Goal: Task Accomplishment & Management: Manage account settings

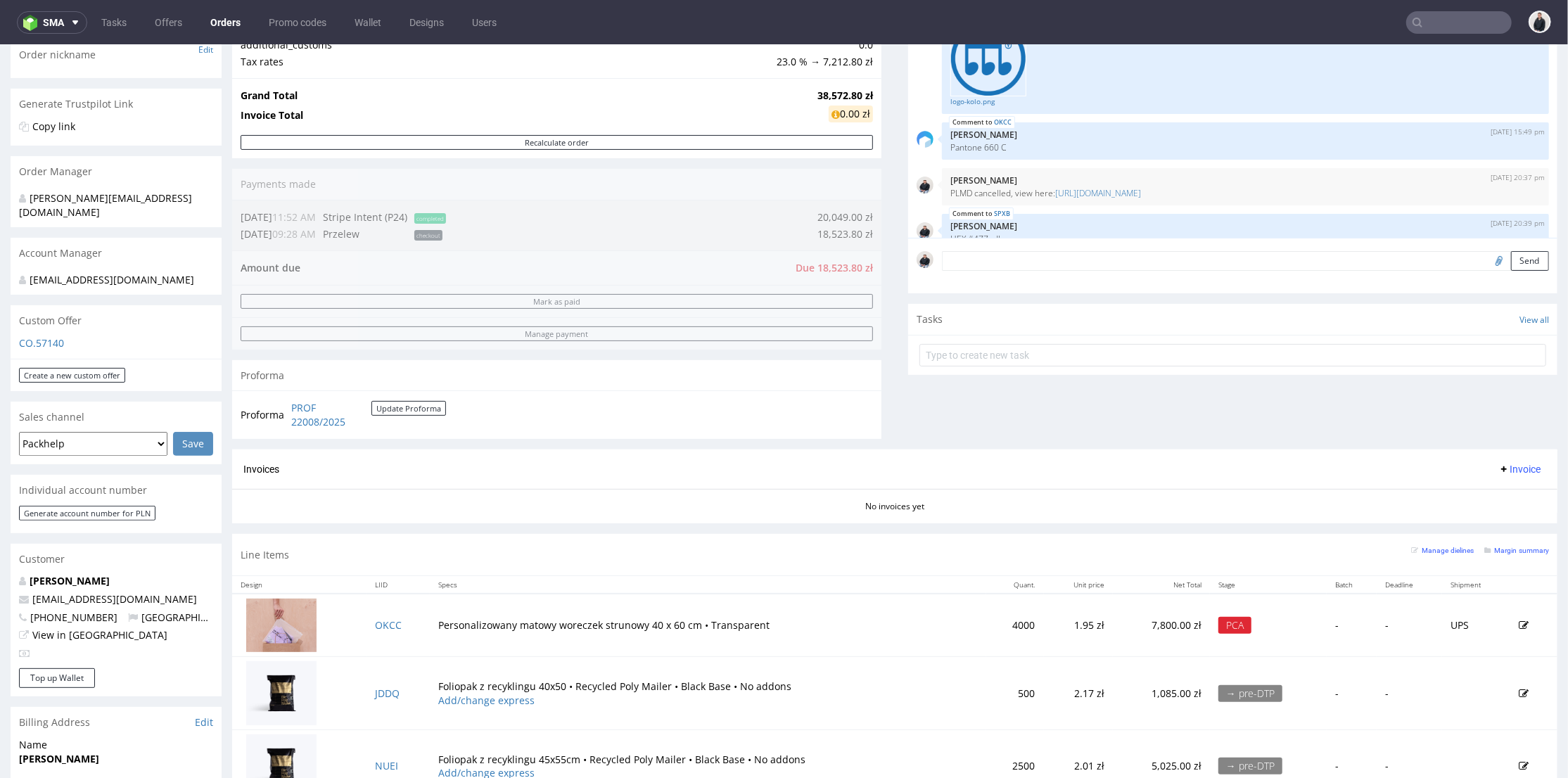
scroll to position [288, 0]
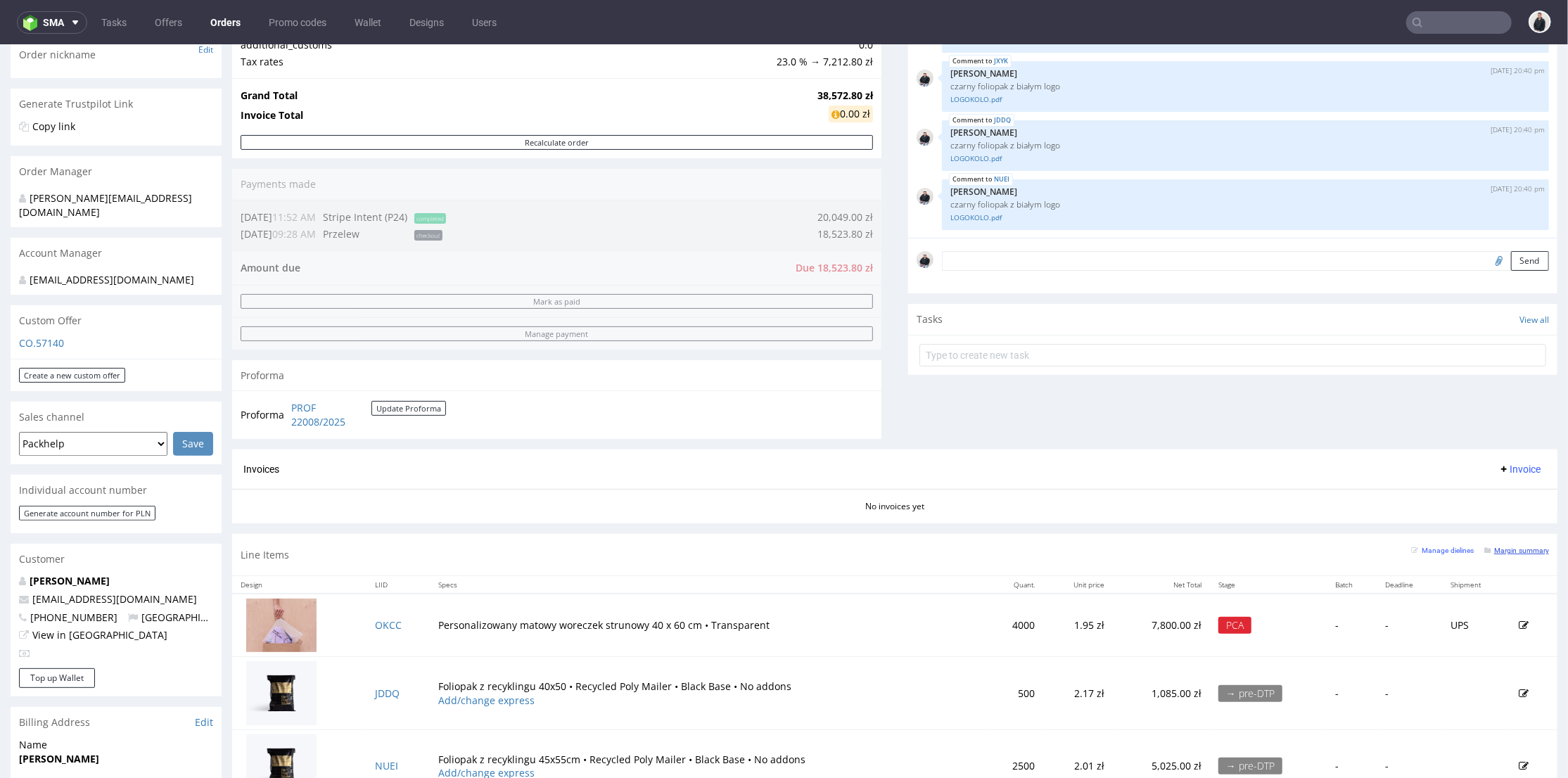
click at [1513, 552] on small "Margin summary" at bounding box center [1517, 550] width 64 height 8
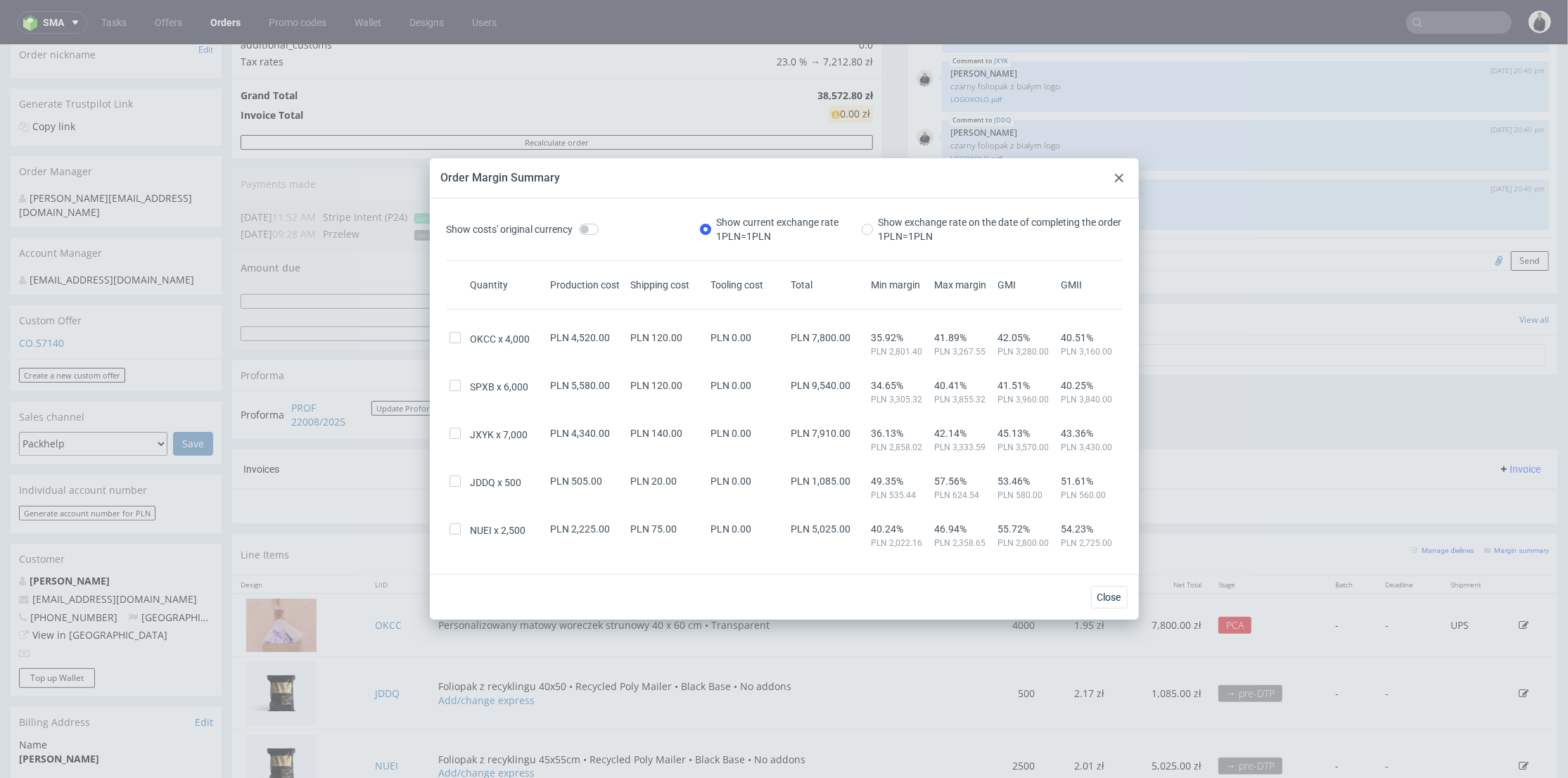
scroll to position [64, 0]
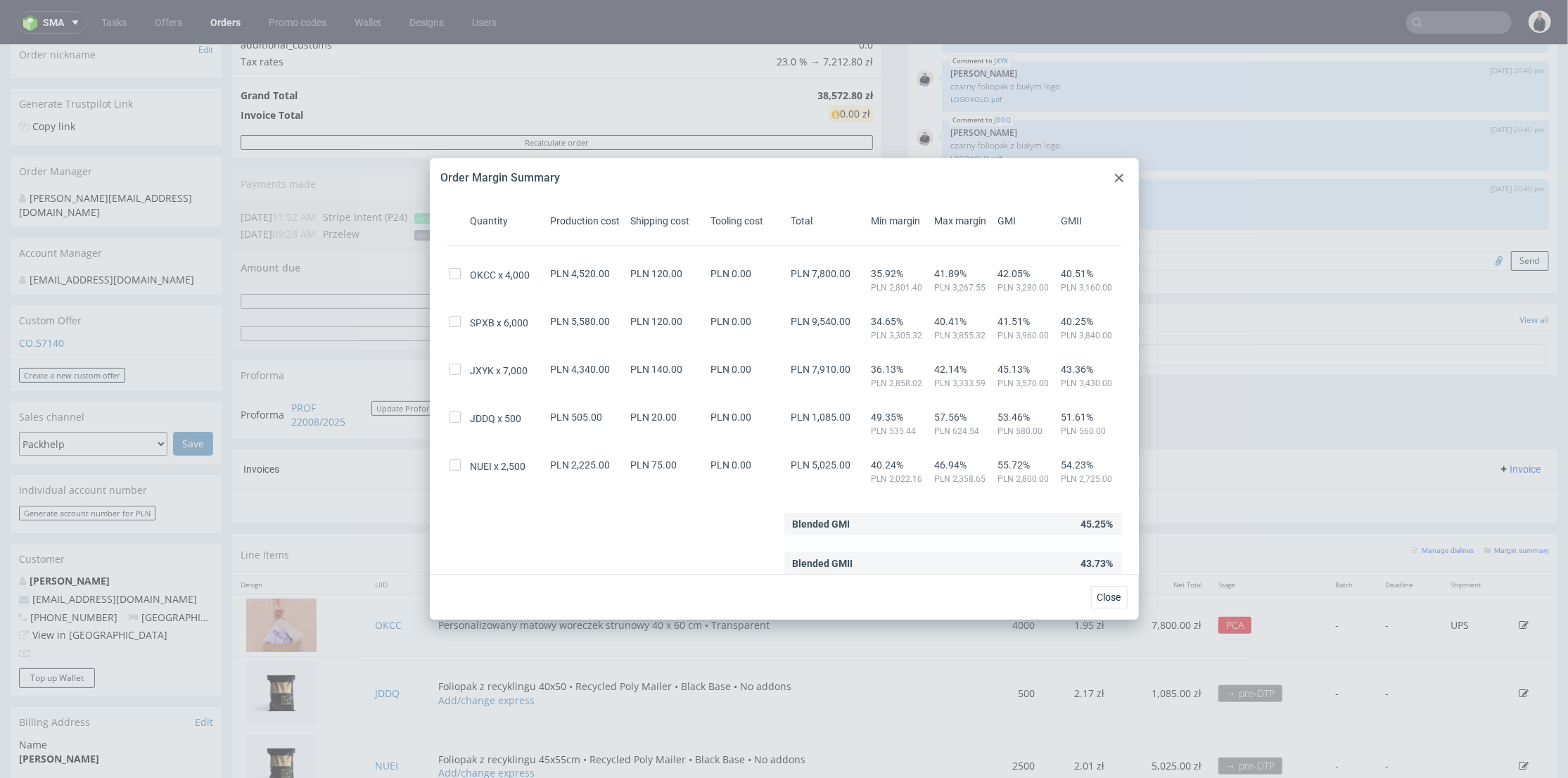
click at [1113, 173] on div at bounding box center [1119, 178] width 17 height 17
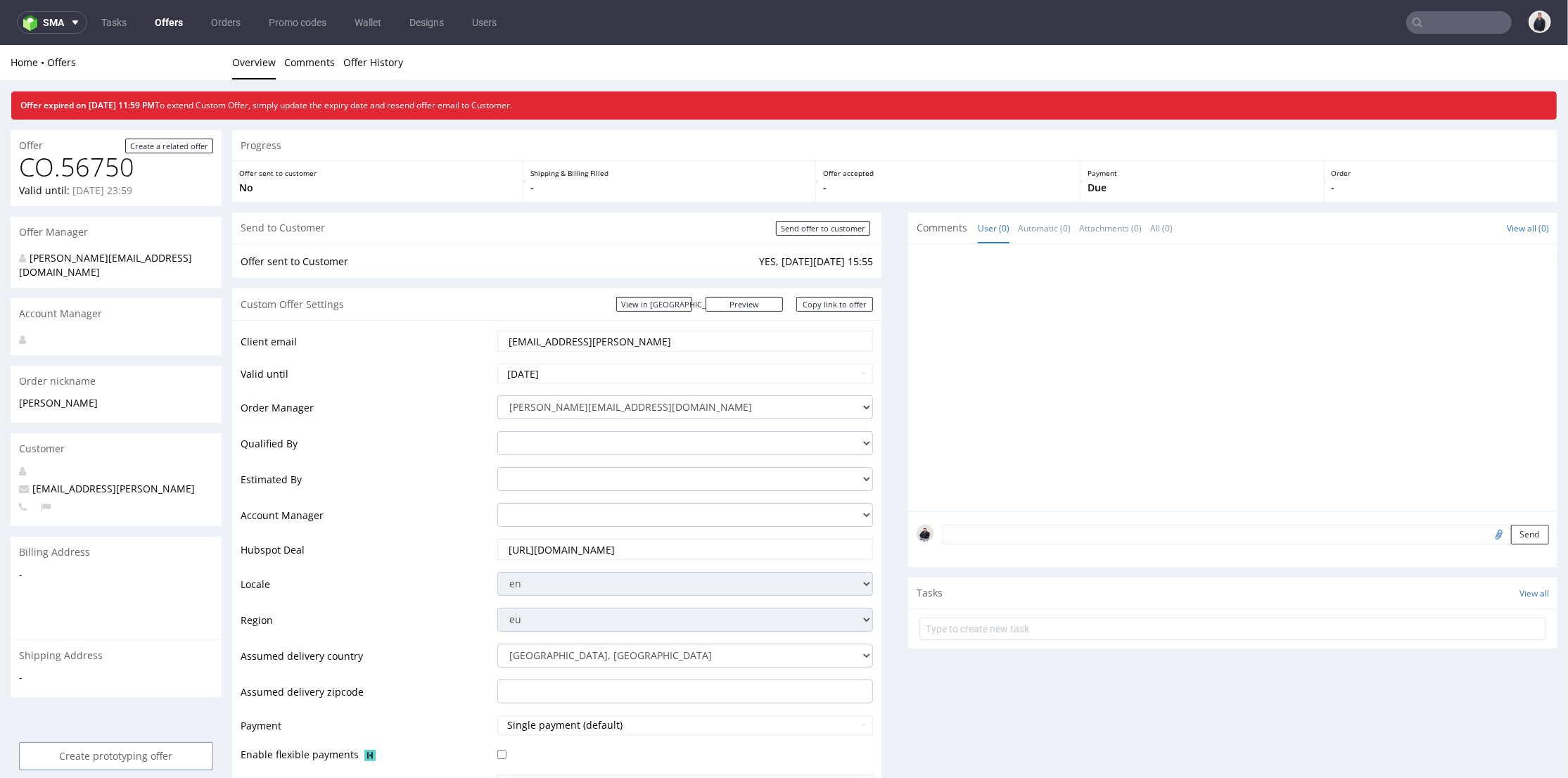
scroll to position [157, 0]
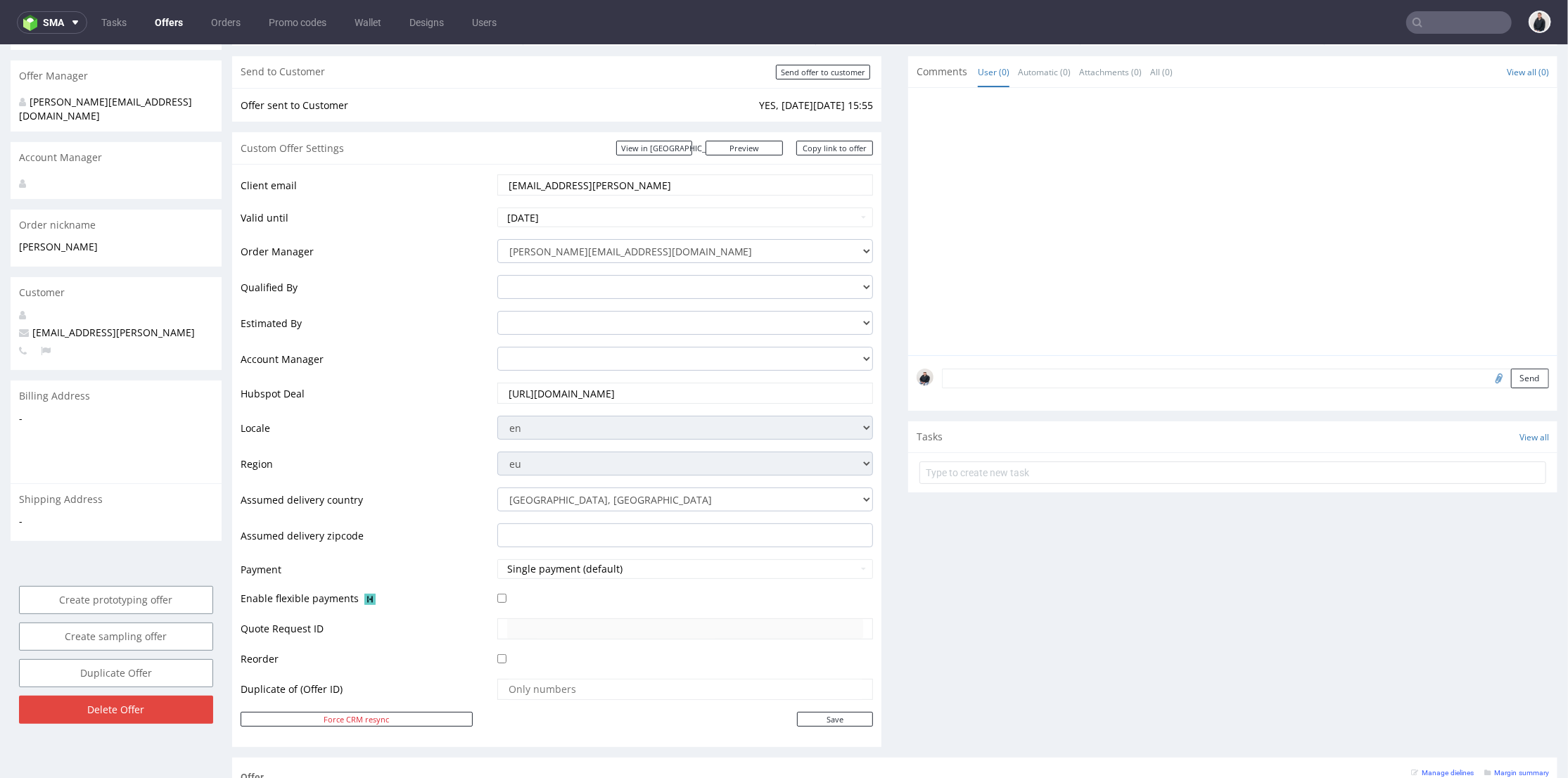
click at [719, 206] on td "[DATE]" at bounding box center [684, 221] width 380 height 31
click at [717, 212] on input "[DATE]" at bounding box center [685, 217] width 377 height 20
click at [637, 327] on td "18" at bounding box center [635, 333] width 21 height 21
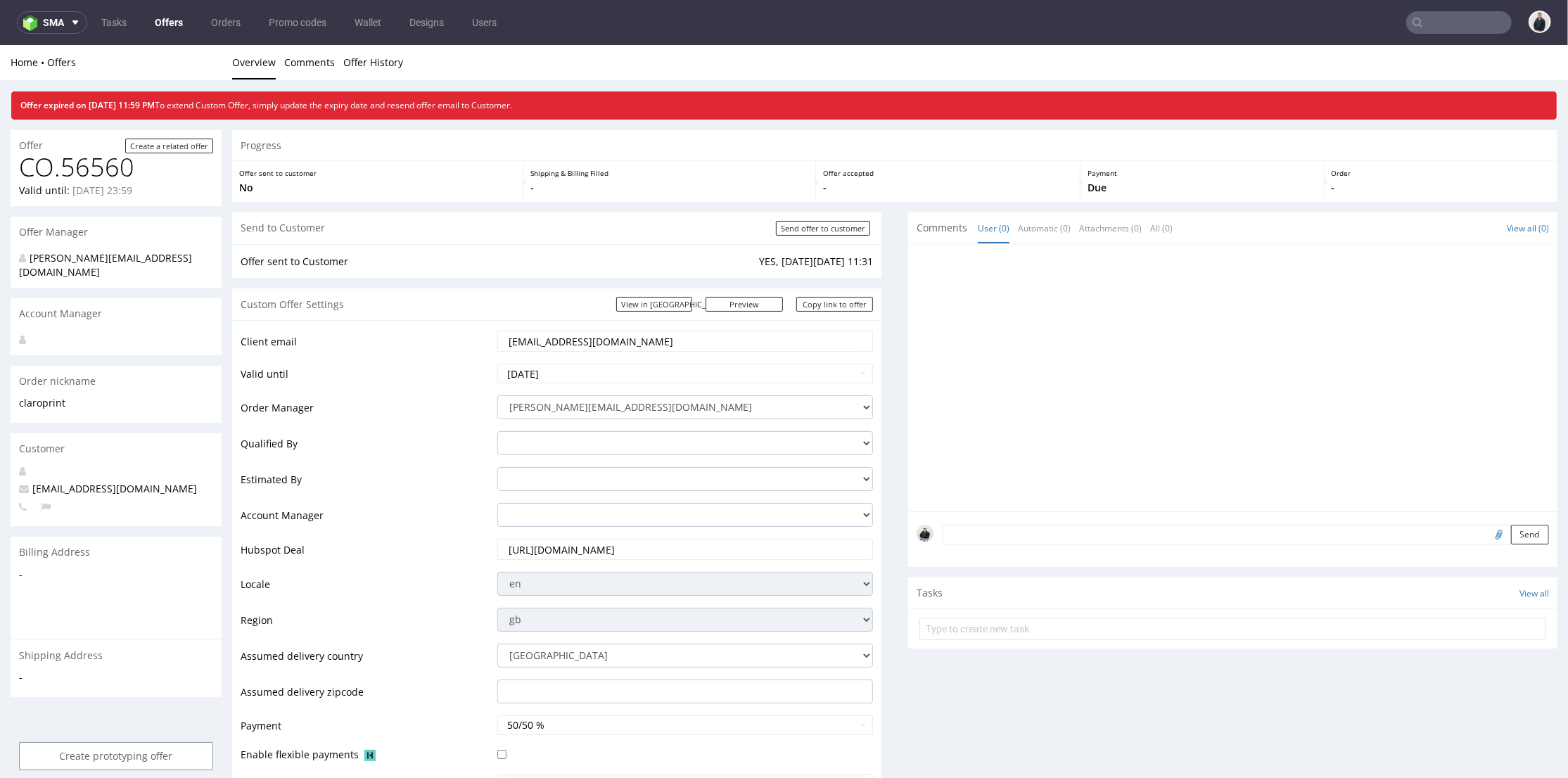
scroll to position [78, 0]
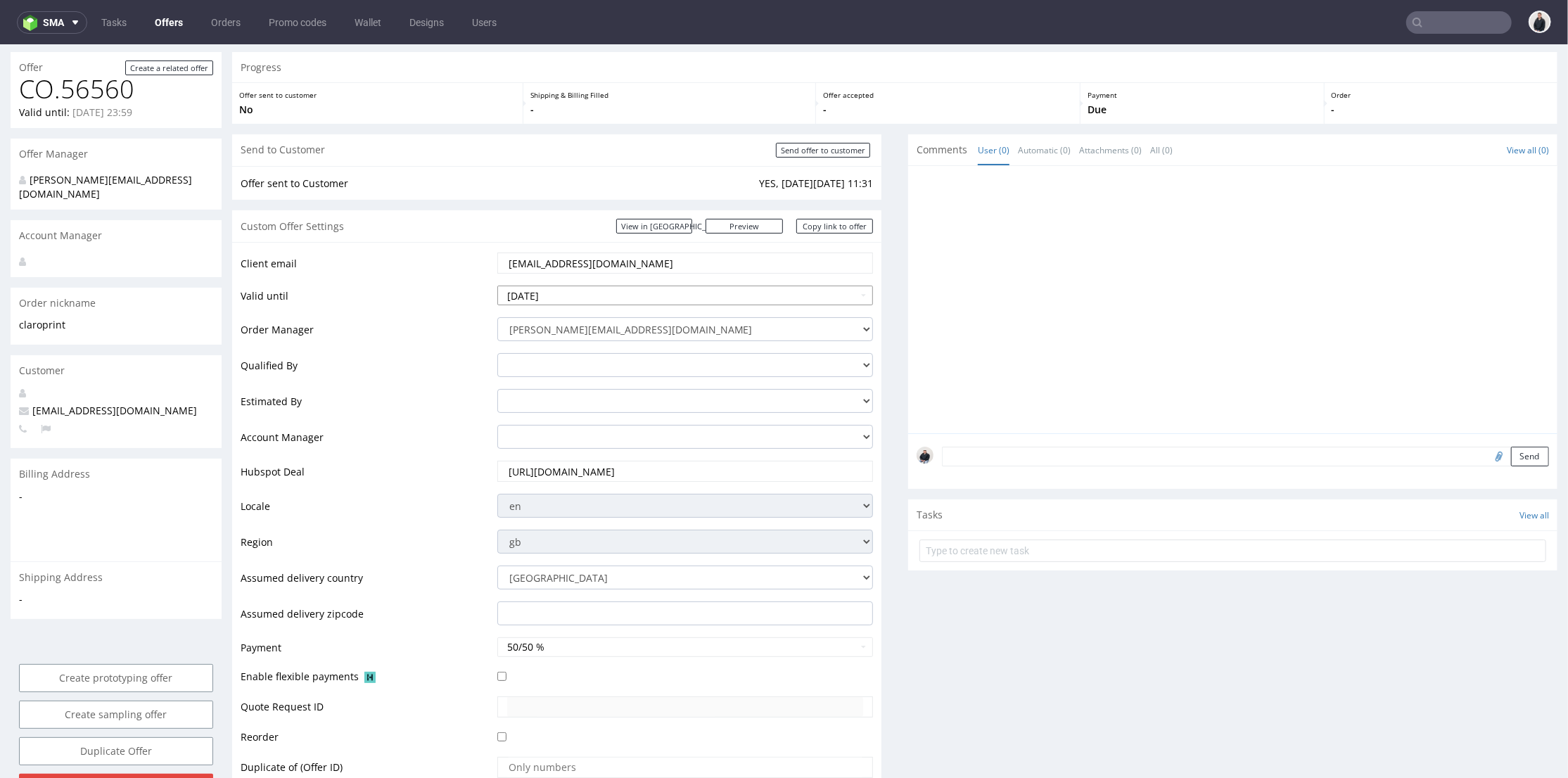
click at [636, 291] on input "[DATE]" at bounding box center [685, 295] width 377 height 20
click at [635, 209] on td "18" at bounding box center [635, 210] width 21 height 21
type input "[DATE]"
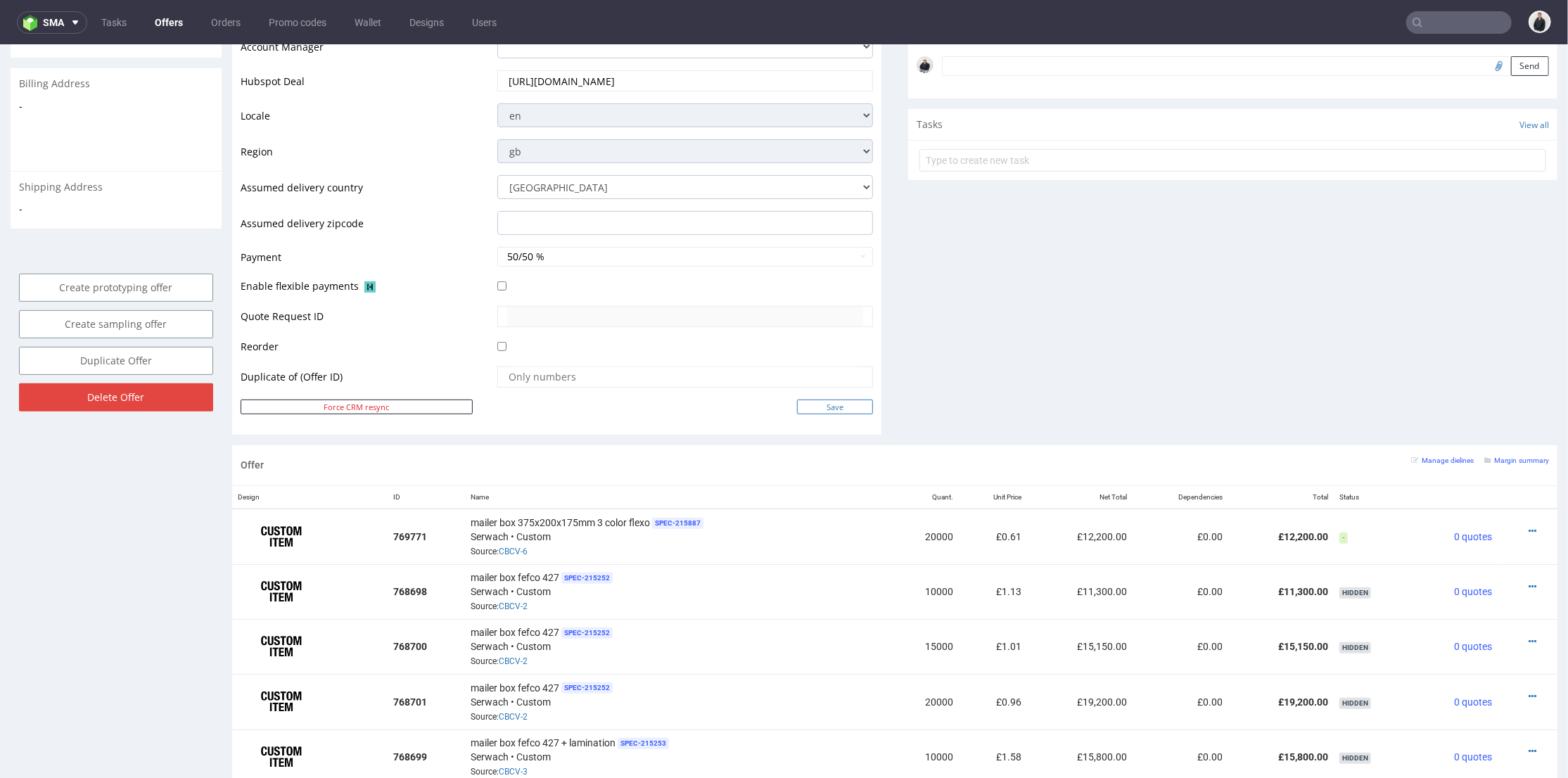
click at [813, 409] on input "Save" at bounding box center [835, 406] width 76 height 15
type input "In progress..."
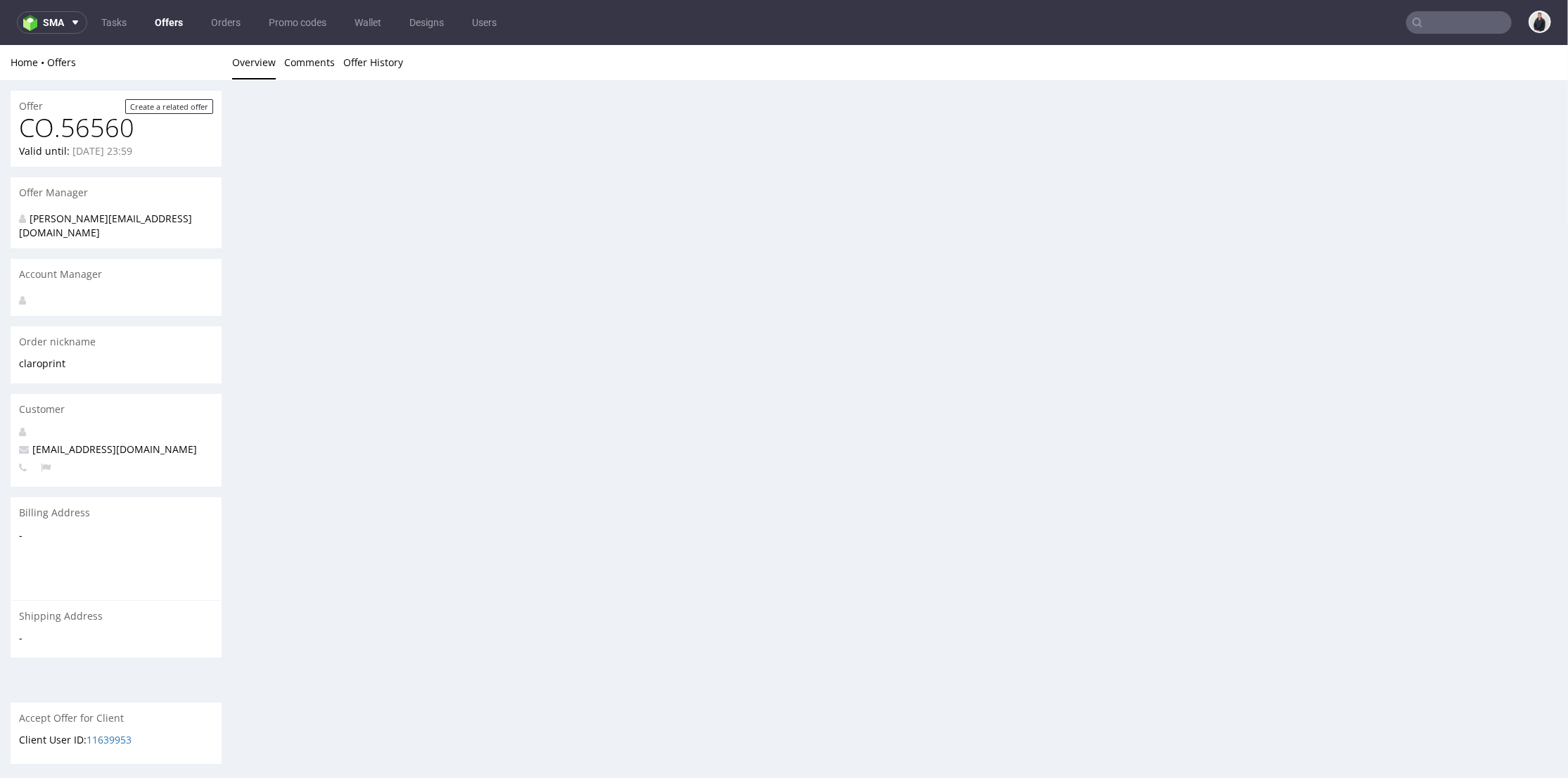
scroll to position [0, 0]
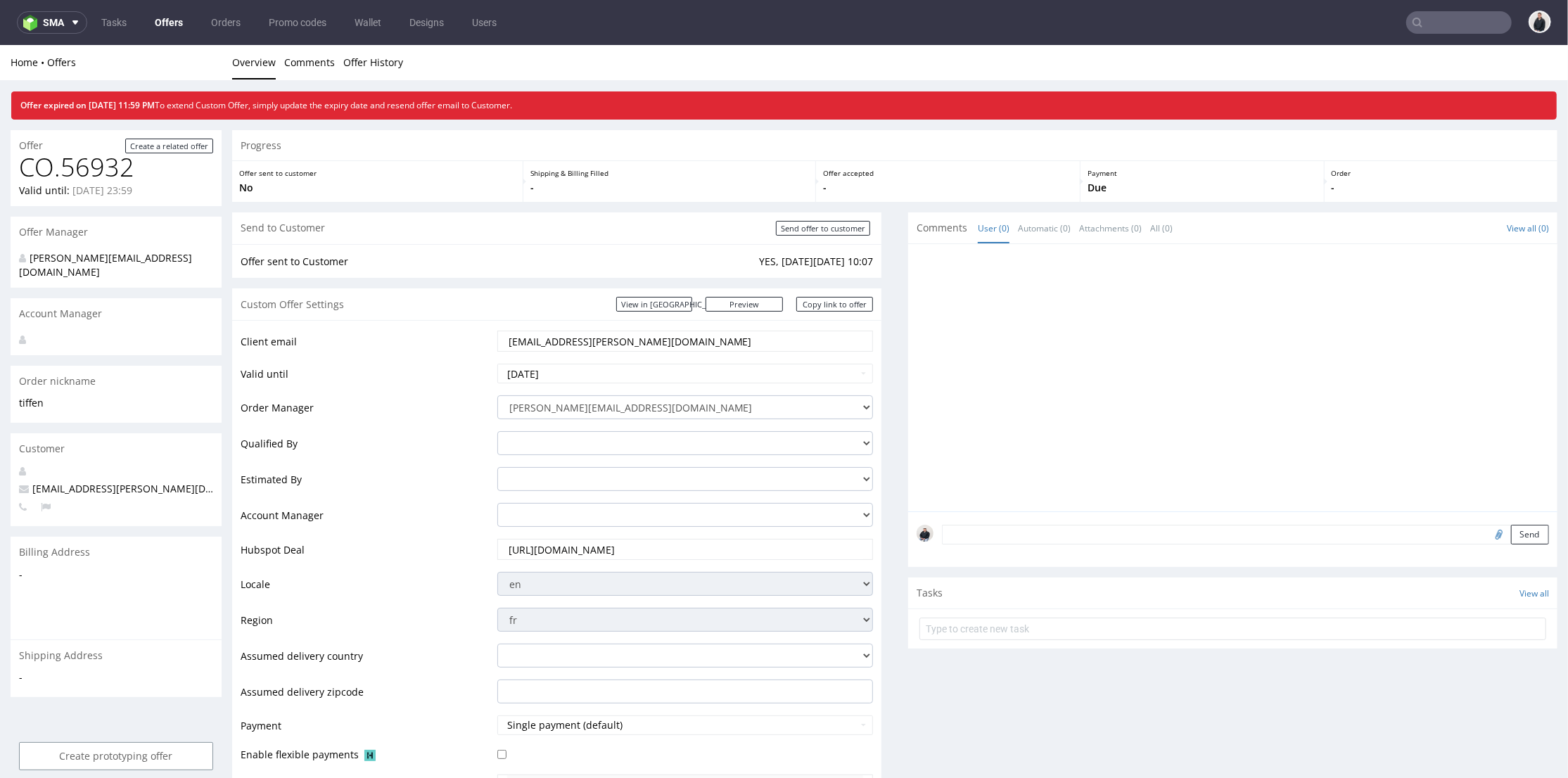
click at [658, 545] on input "https://app-eu1.hubspot.com/contacts/25600958/record/0-3/313891679470" at bounding box center [685, 549] width 357 height 20
click at [654, 375] on input "[DATE]" at bounding box center [685, 373] width 377 height 20
click at [639, 289] on td "18" at bounding box center [635, 288] width 21 height 21
type input "[DATE]"
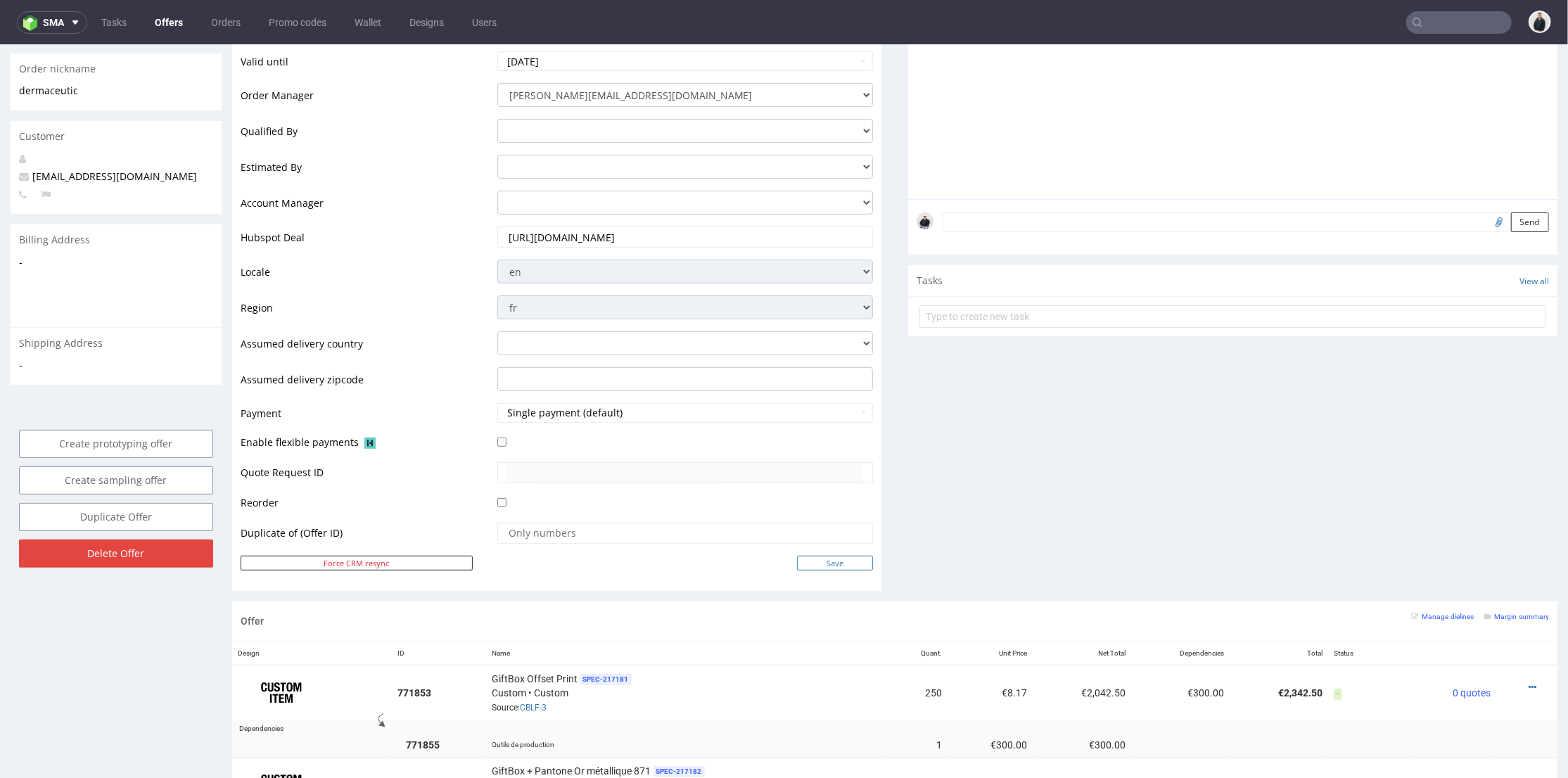
click at [835, 557] on input "Save" at bounding box center [835, 562] width 76 height 15
type input "In progress..."
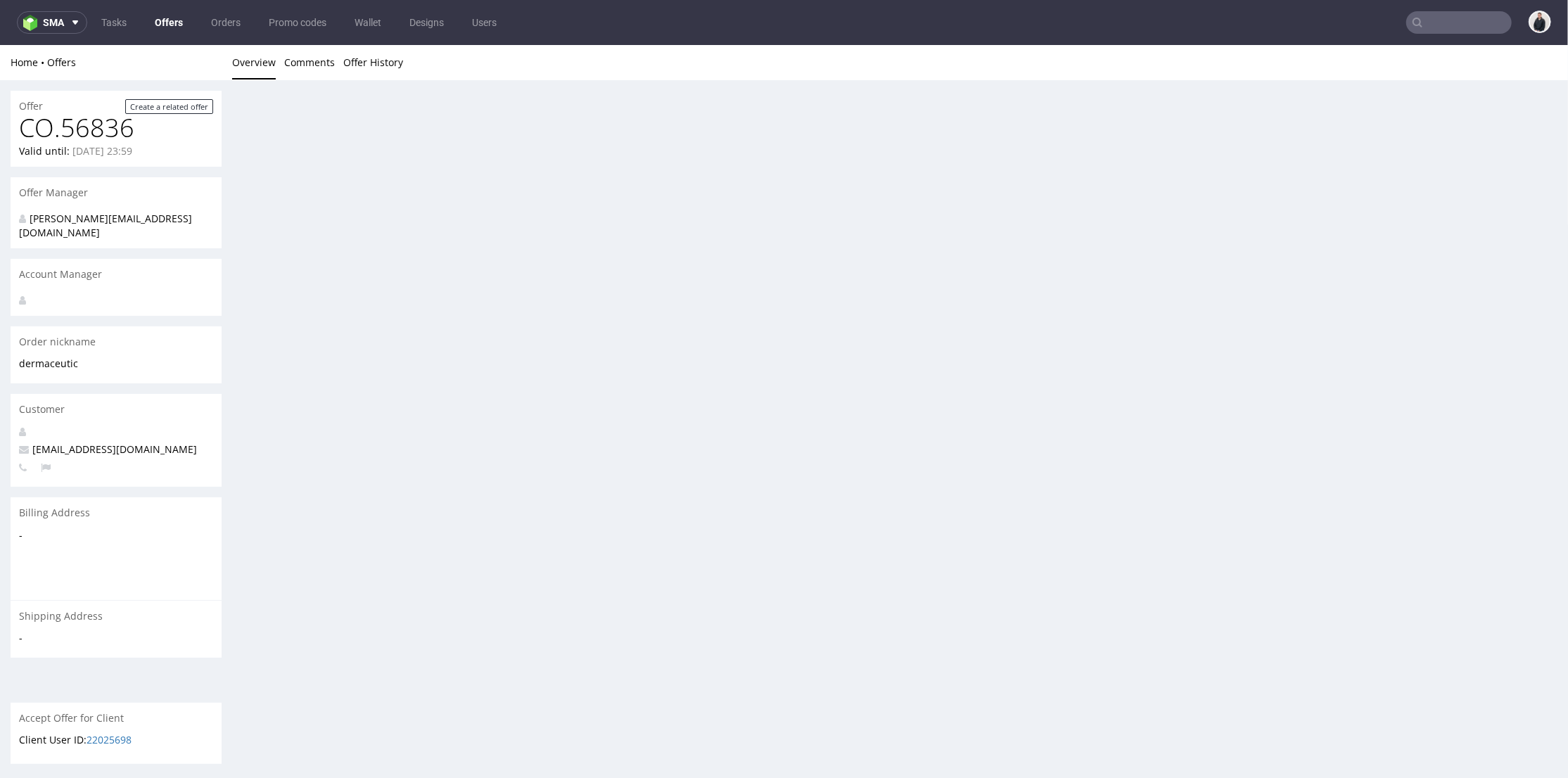
scroll to position [0, 0]
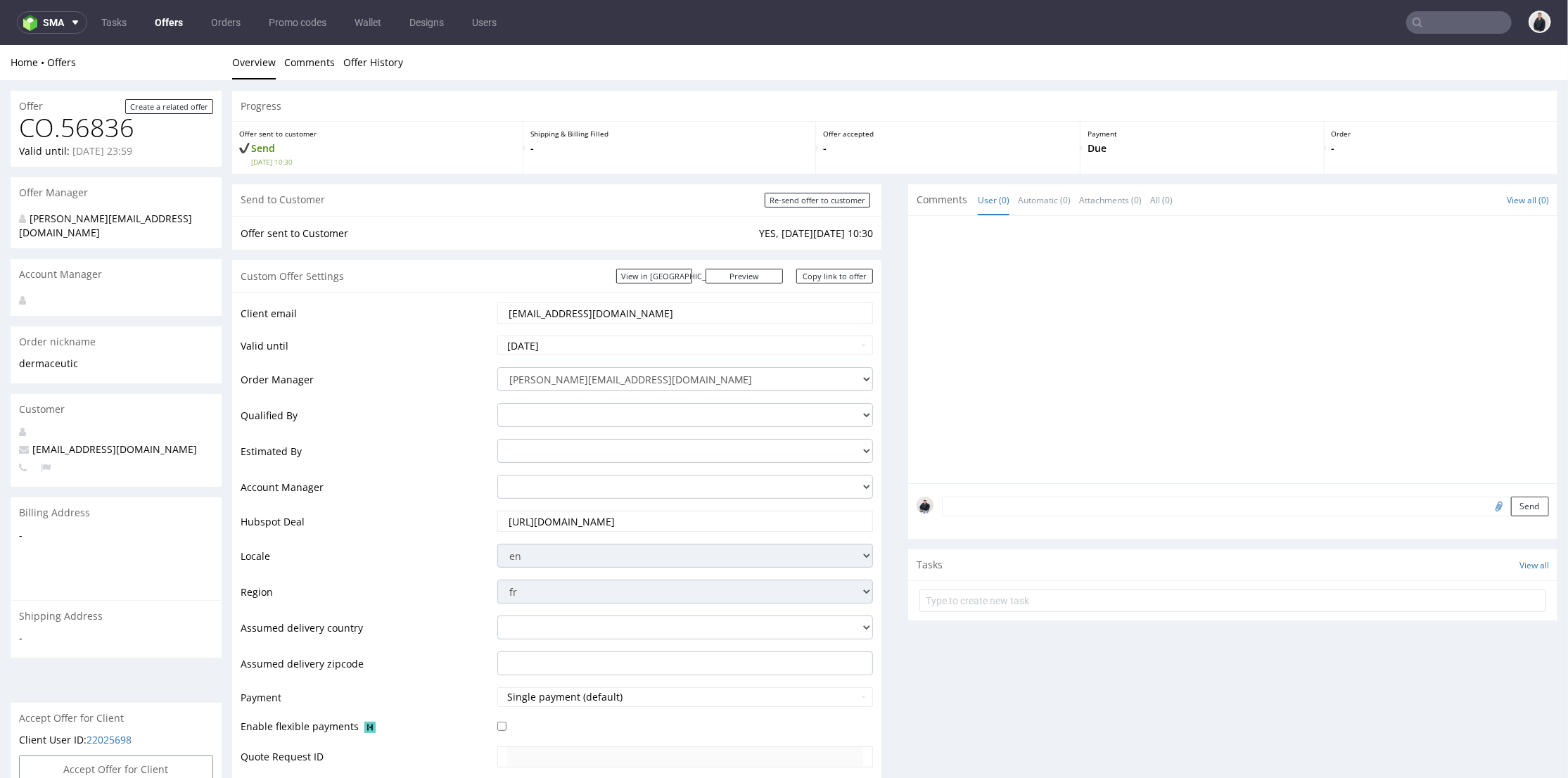
drag, startPoint x: 172, startPoint y: 19, endPoint x: 184, endPoint y: 26, distance: 13.9
click at [173, 19] on link "Offers" at bounding box center [169, 22] width 45 height 22
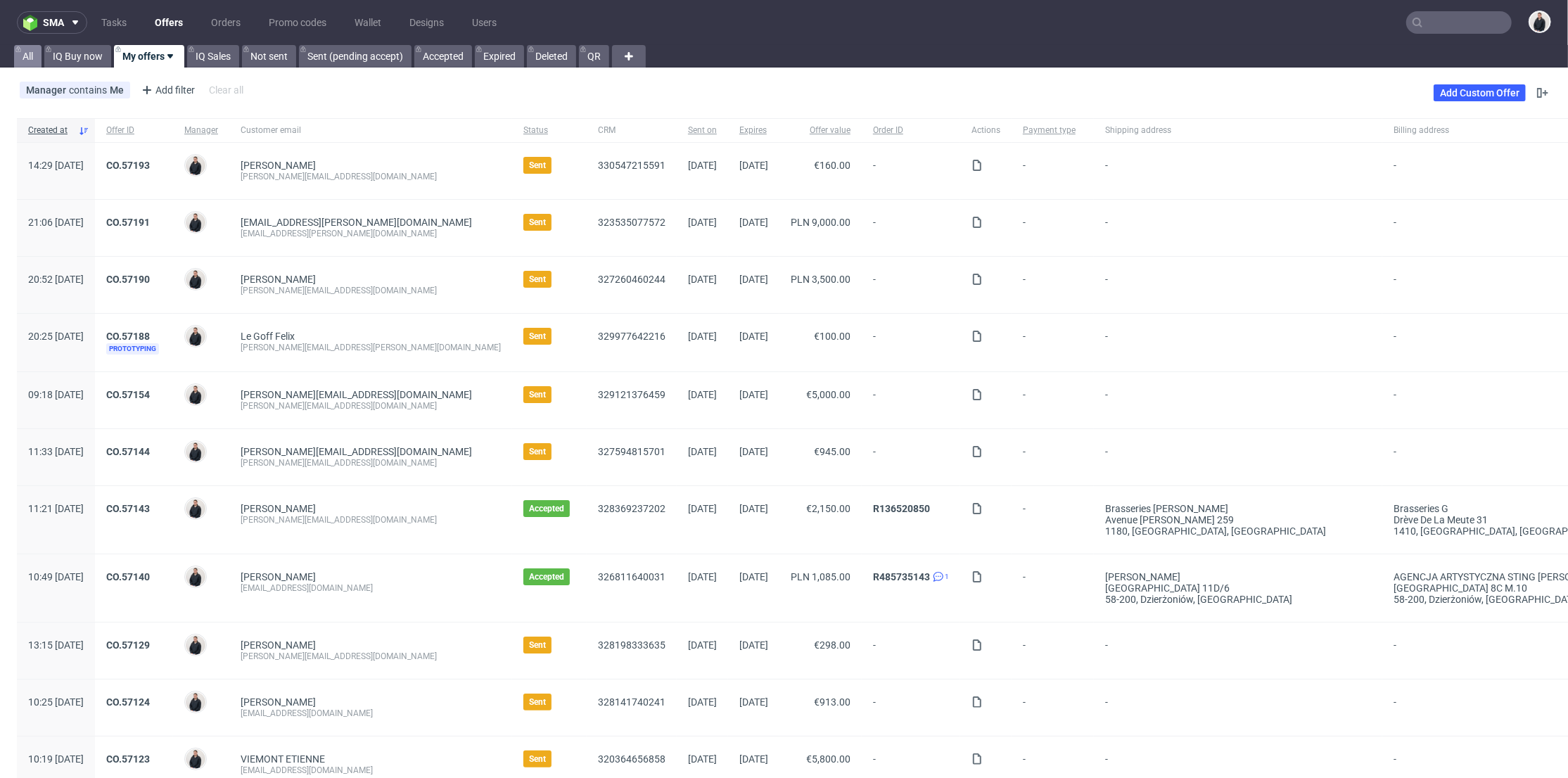
click at [21, 55] on link "All" at bounding box center [28, 56] width 28 height 22
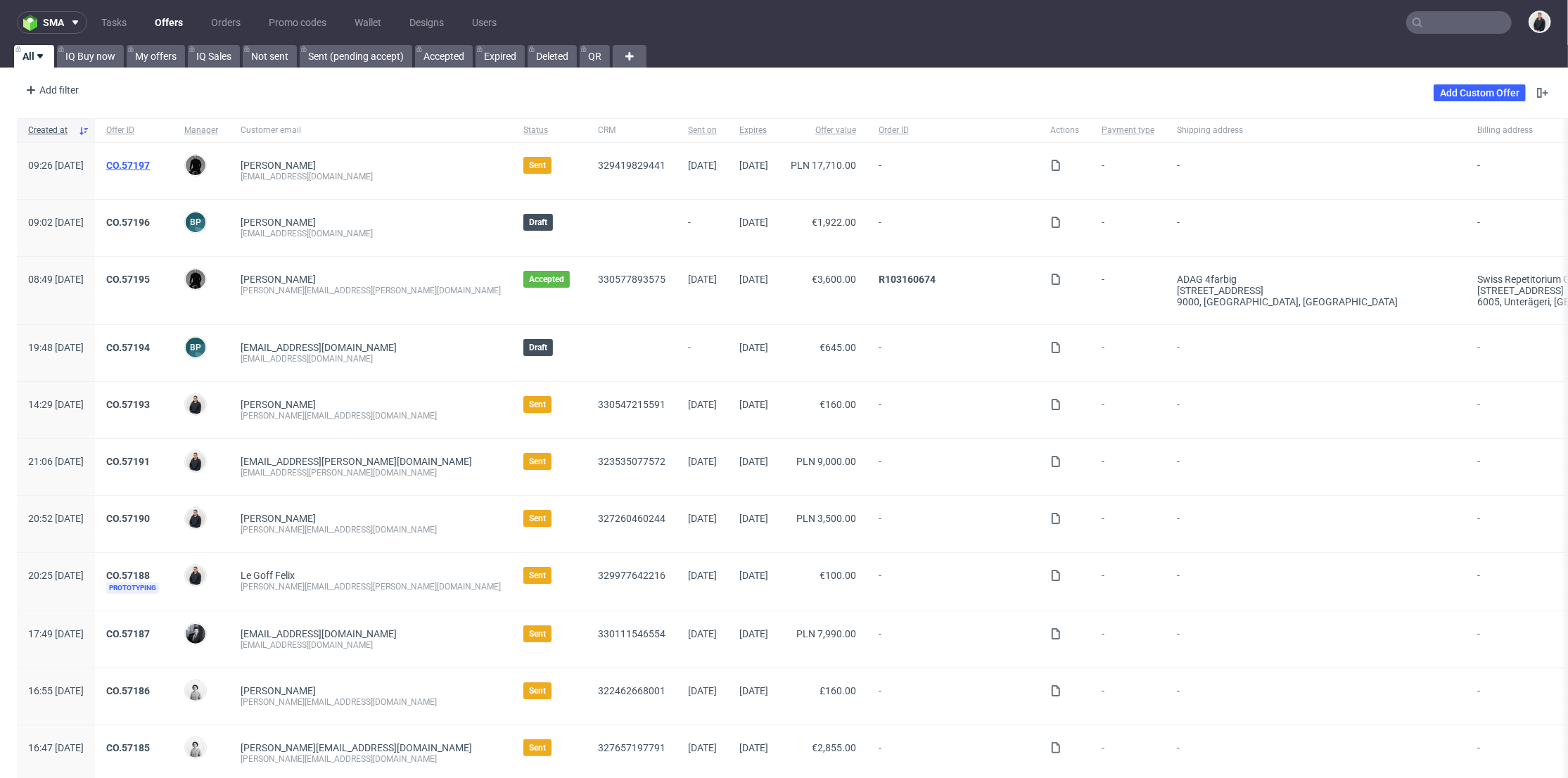
click at [150, 162] on link "CO.57197" at bounding box center [127, 165] width 44 height 12
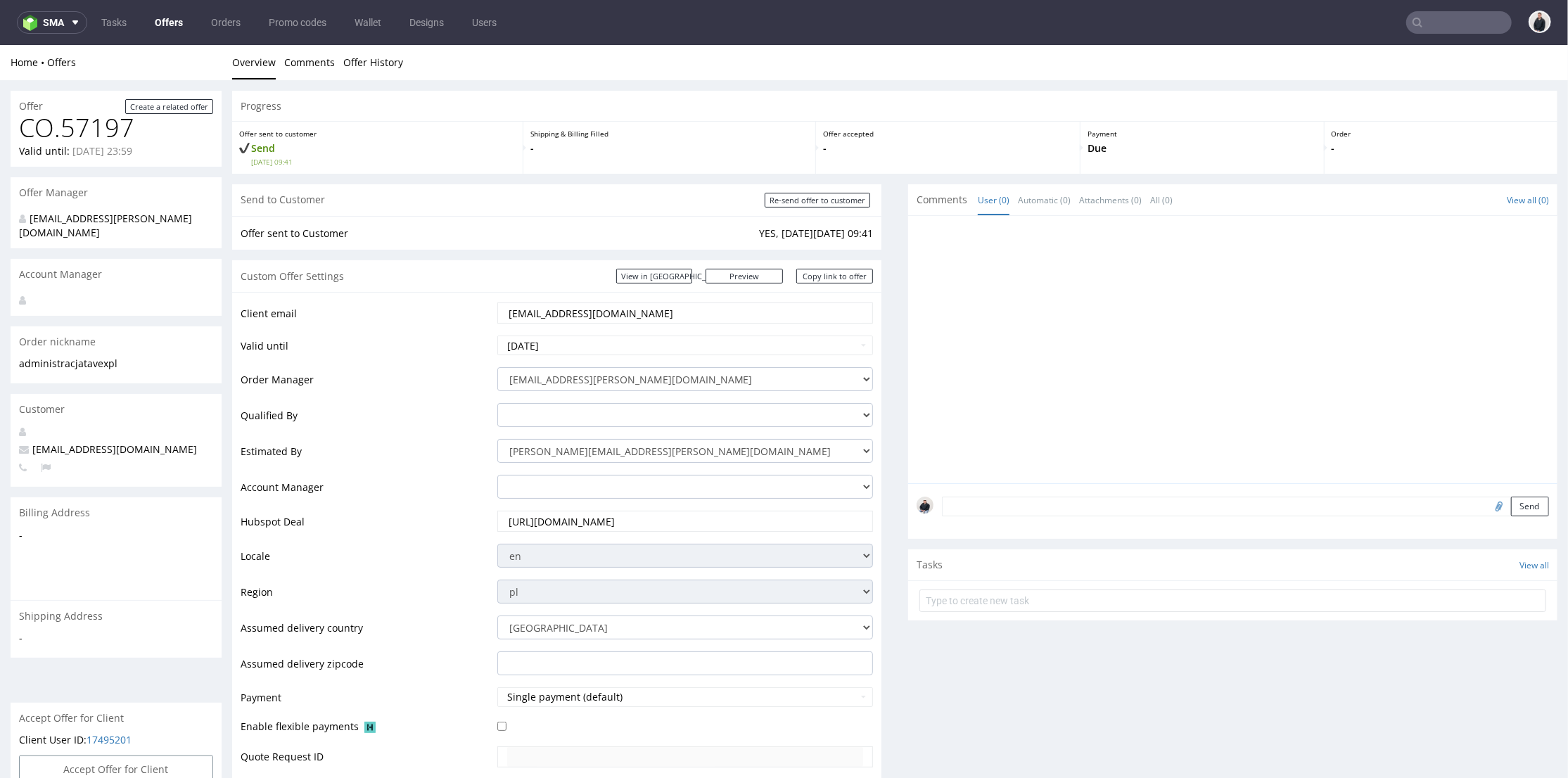
scroll to position [469, 0]
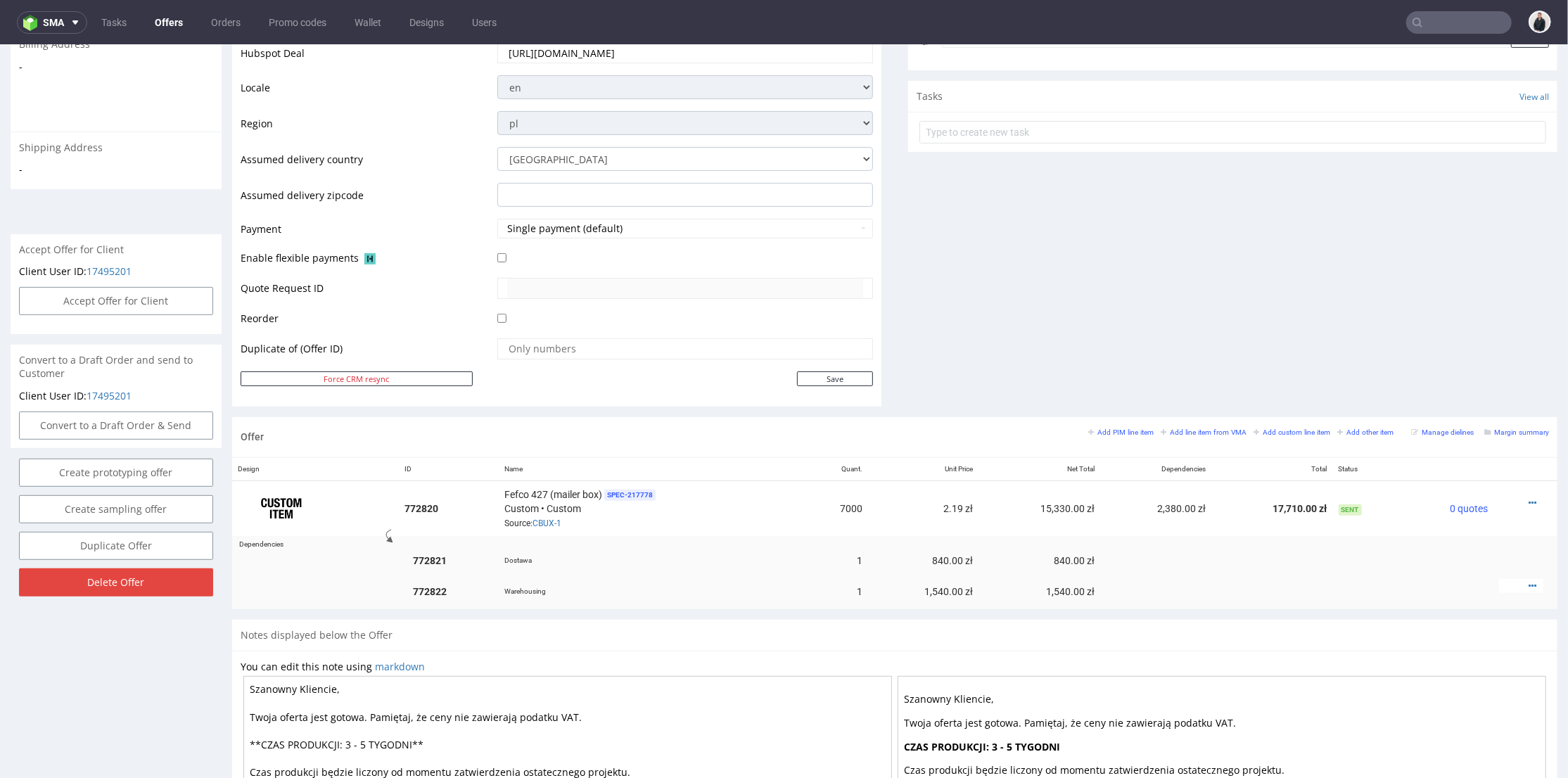
click at [1112, 290] on div "Comments User (0) Automatic (0) Attachments (0) All (0) View all (0) Send Tasks…" at bounding box center [1233, 66] width 649 height 701
click at [1046, 337] on div "Comments User (0) Automatic (0) Attachments (0) All (0) View all (0) Send Tasks…" at bounding box center [1233, 66] width 649 height 701
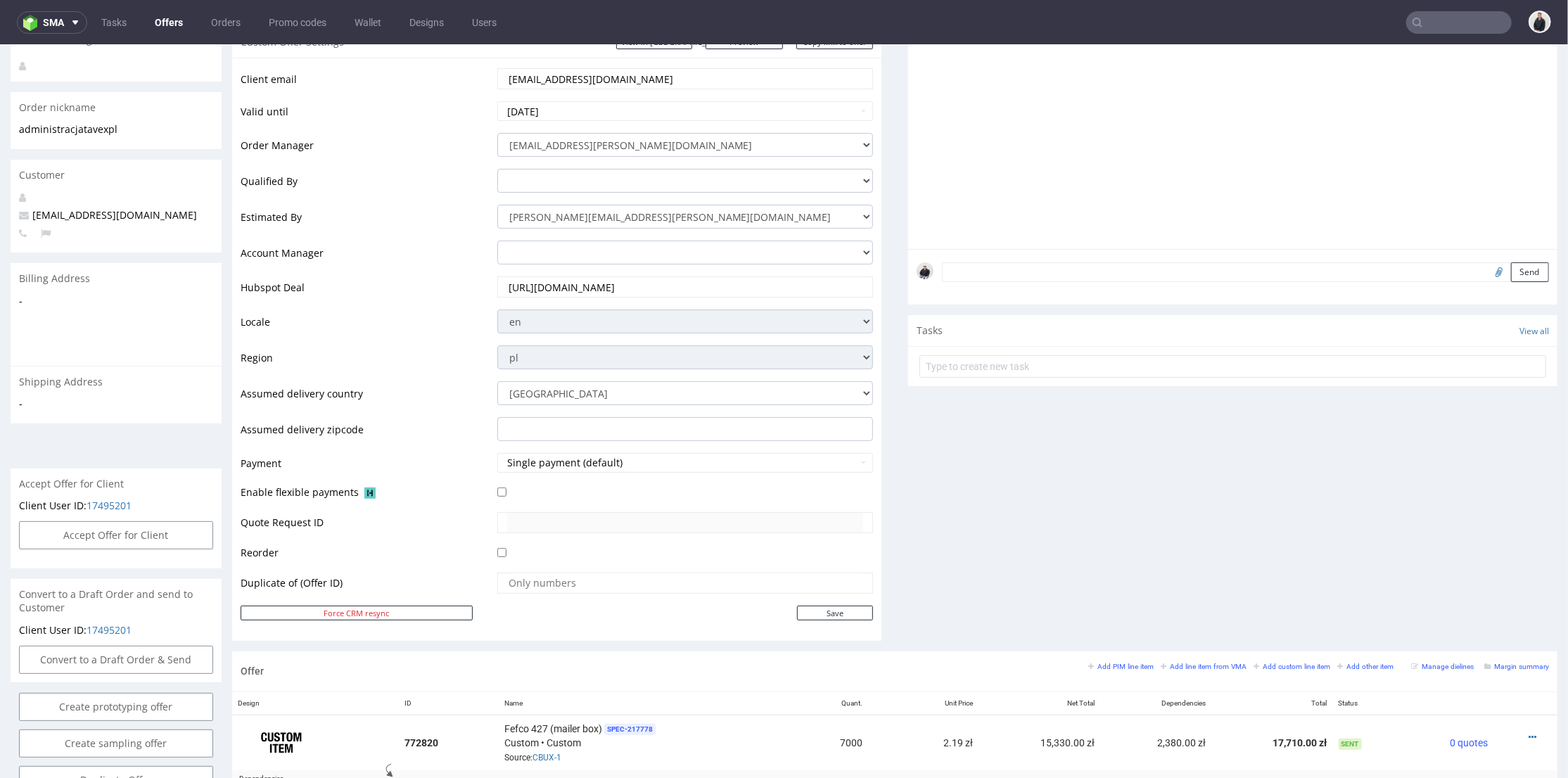
click at [1265, 440] on div "Comments User (0) Automatic (0) Attachments (0) All (0) View all (0) Send Tasks…" at bounding box center [1233, 300] width 649 height 701
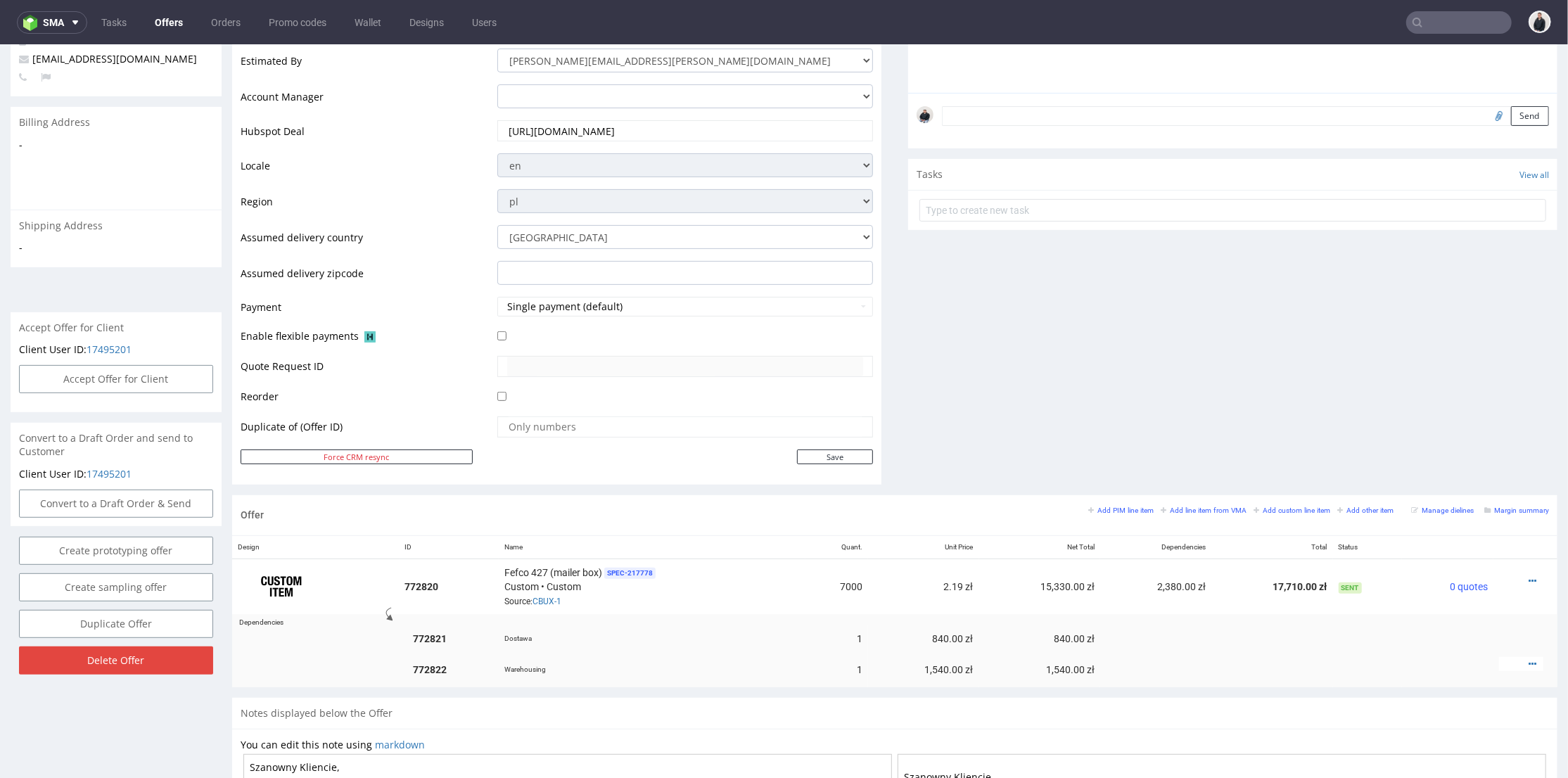
scroll to position [157, 0]
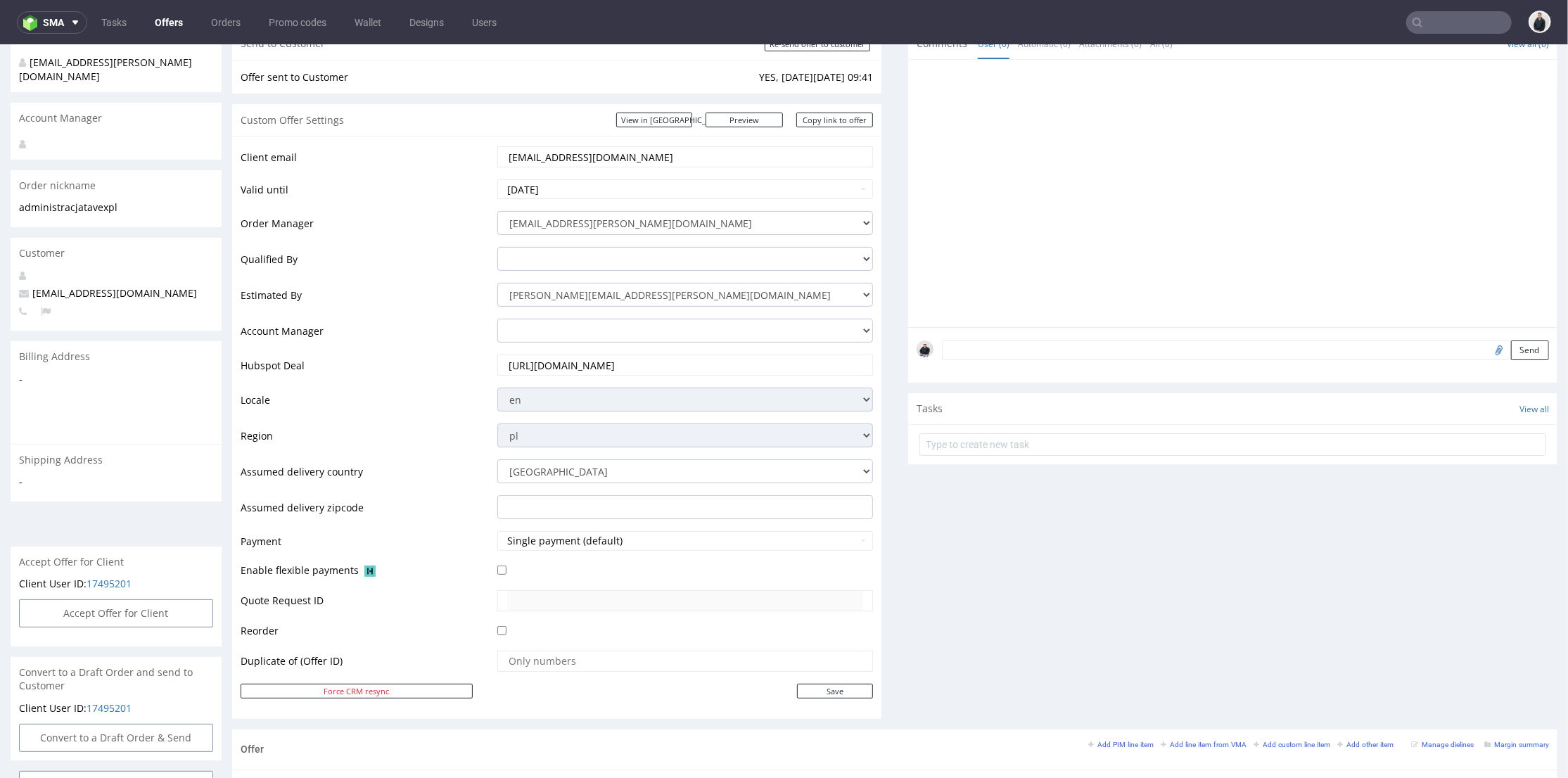
click at [977, 489] on div "Comments User (0) Automatic (0) Attachments (0) All (0) View all (0) Send Tasks…" at bounding box center [1233, 378] width 649 height 701
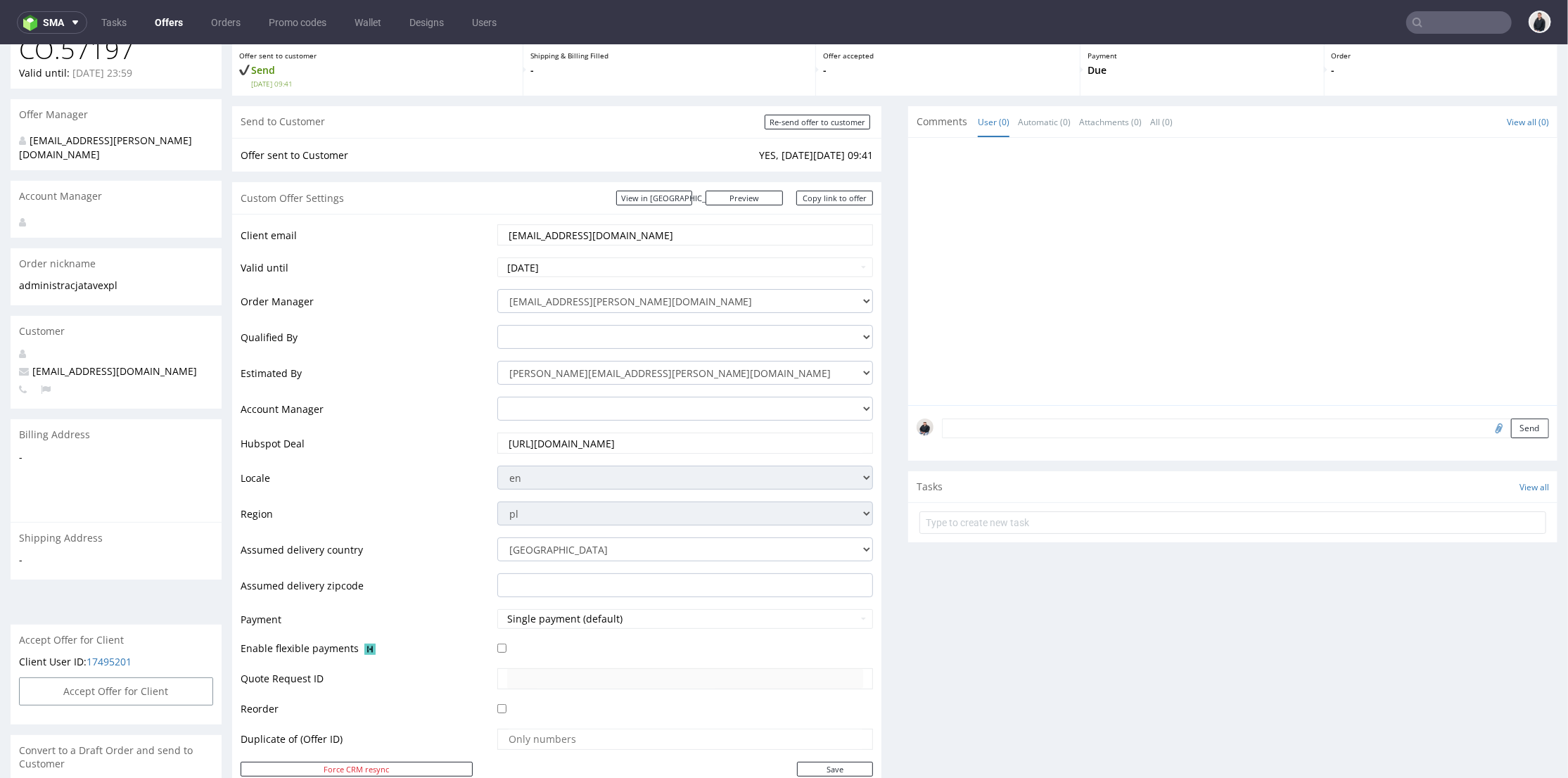
scroll to position [0, 0]
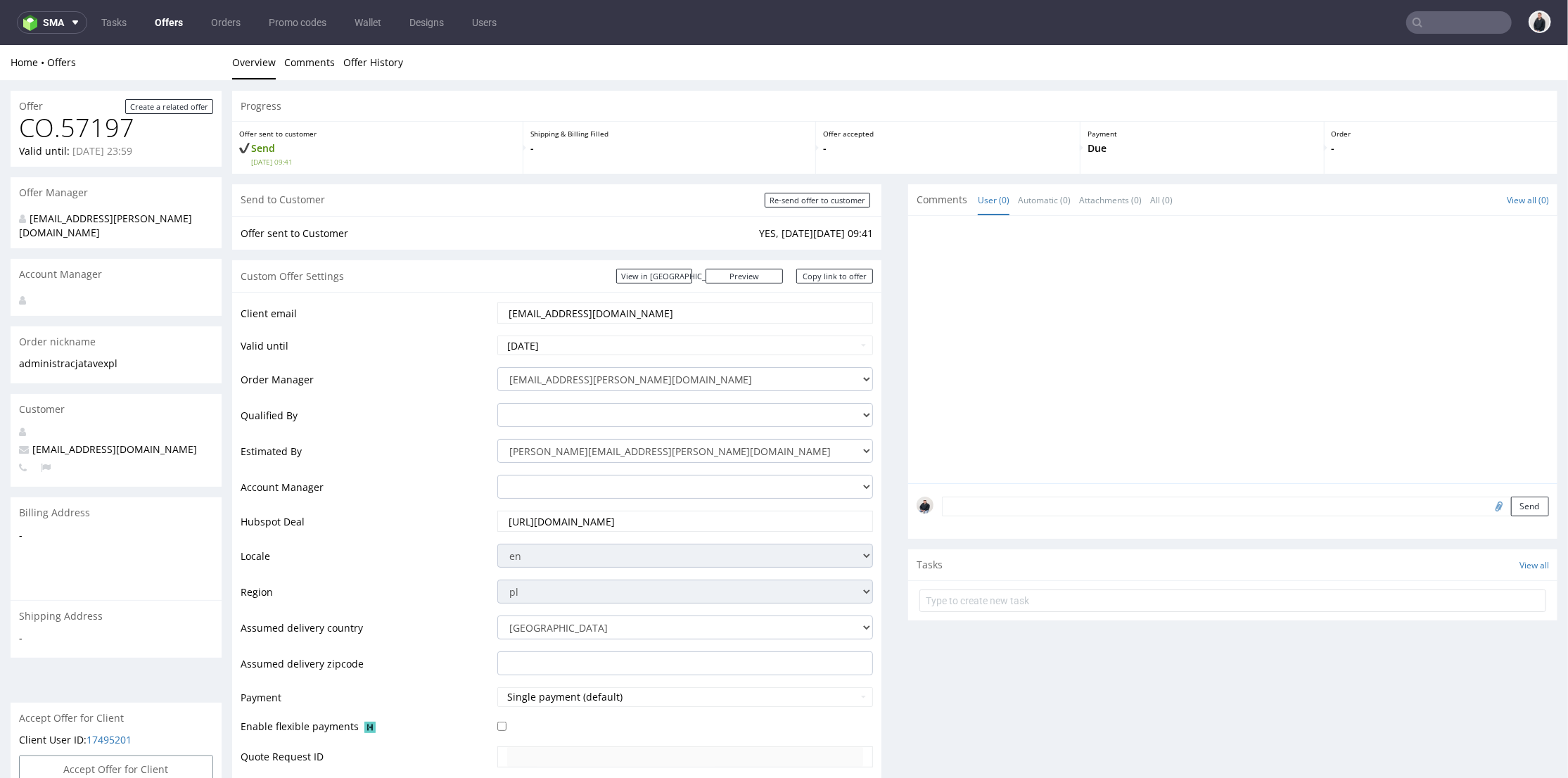
click at [931, 332] on div at bounding box center [1237, 353] width 641 height 259
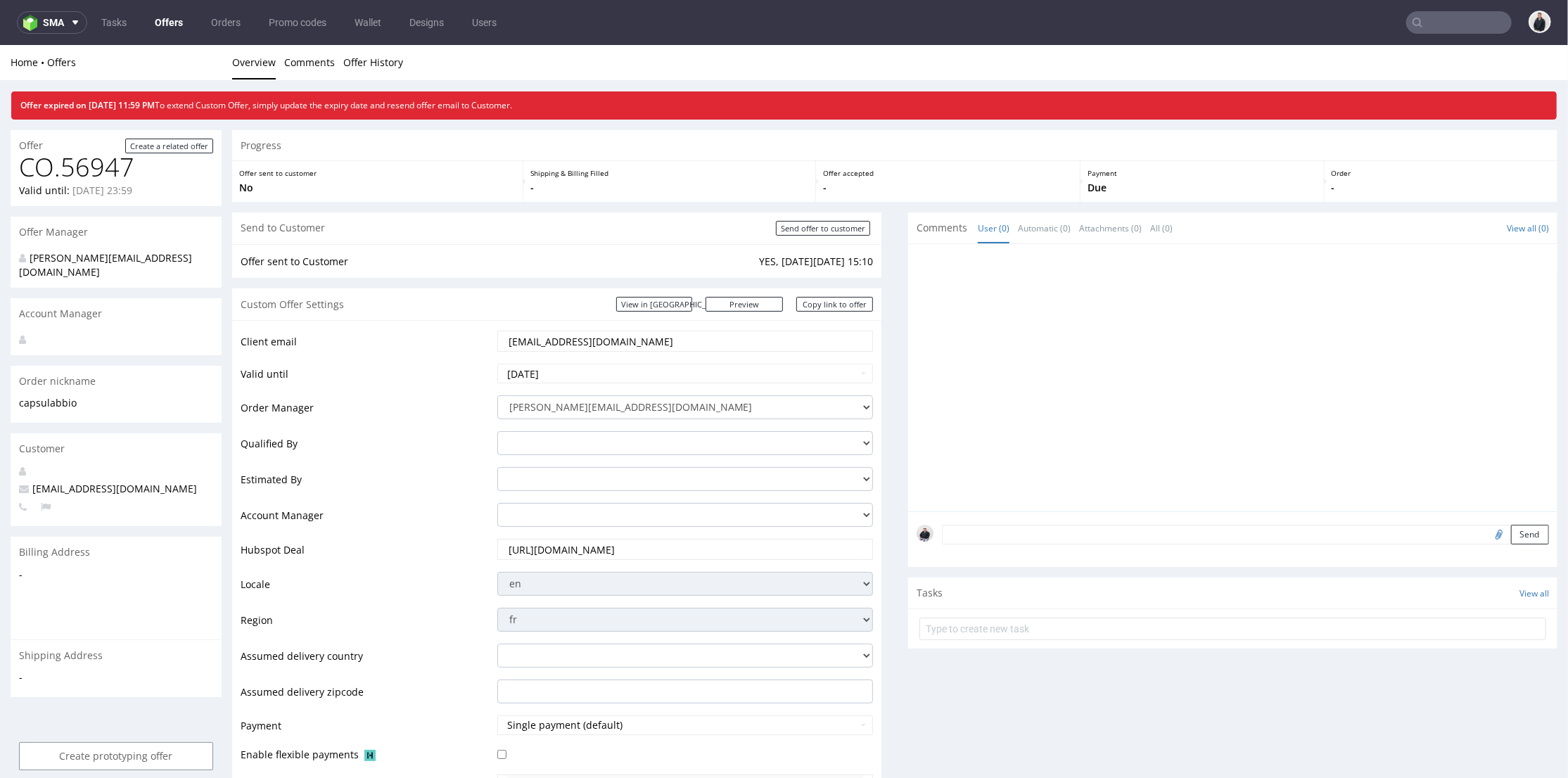
scroll to position [78, 0]
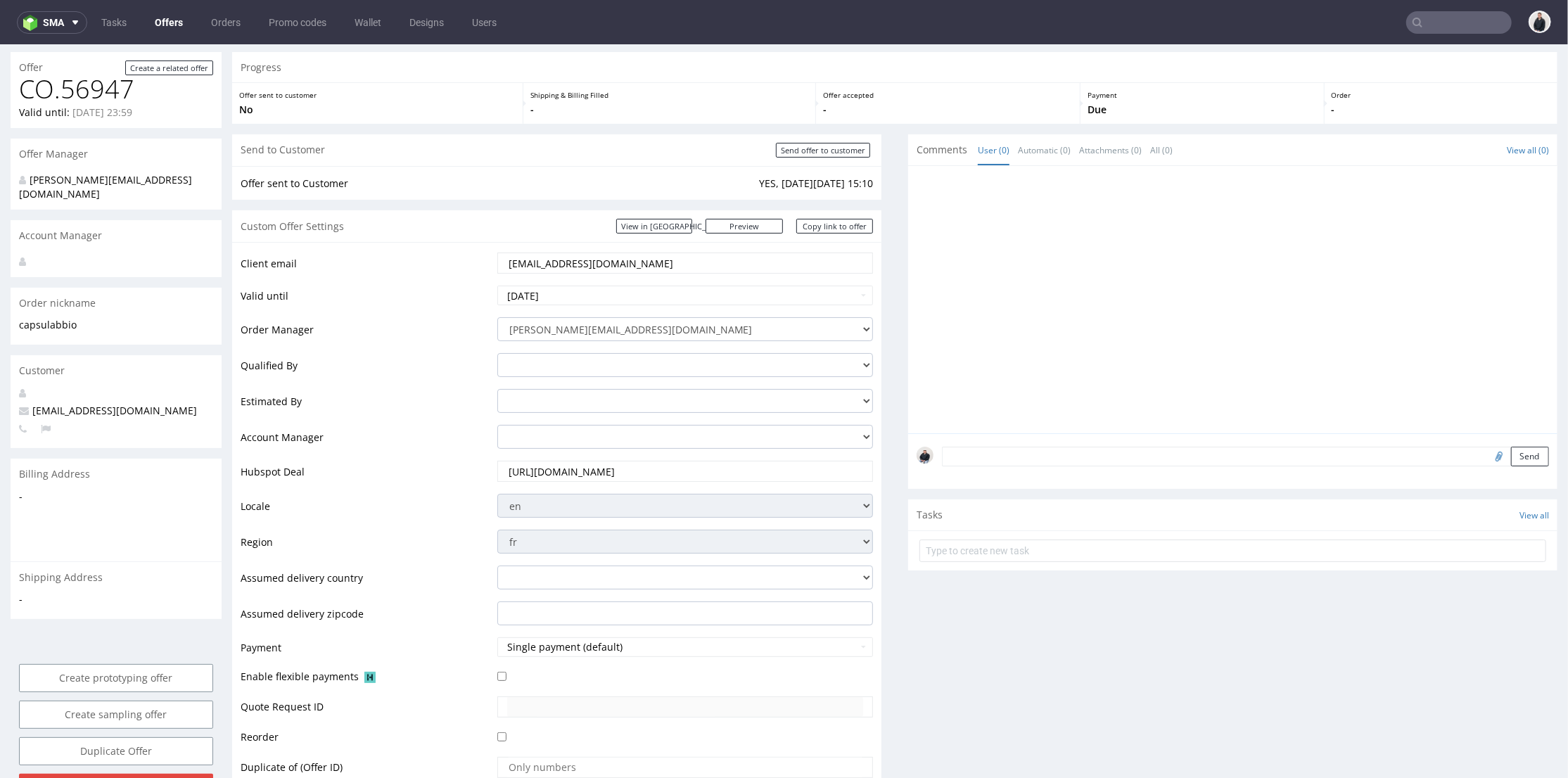
drag, startPoint x: 631, startPoint y: 262, endPoint x: 453, endPoint y: 253, distance: 178.2
click at [453, 253] on tr "Client email capsulabbio@gmail.com" at bounding box center [557, 266] width 632 height 33
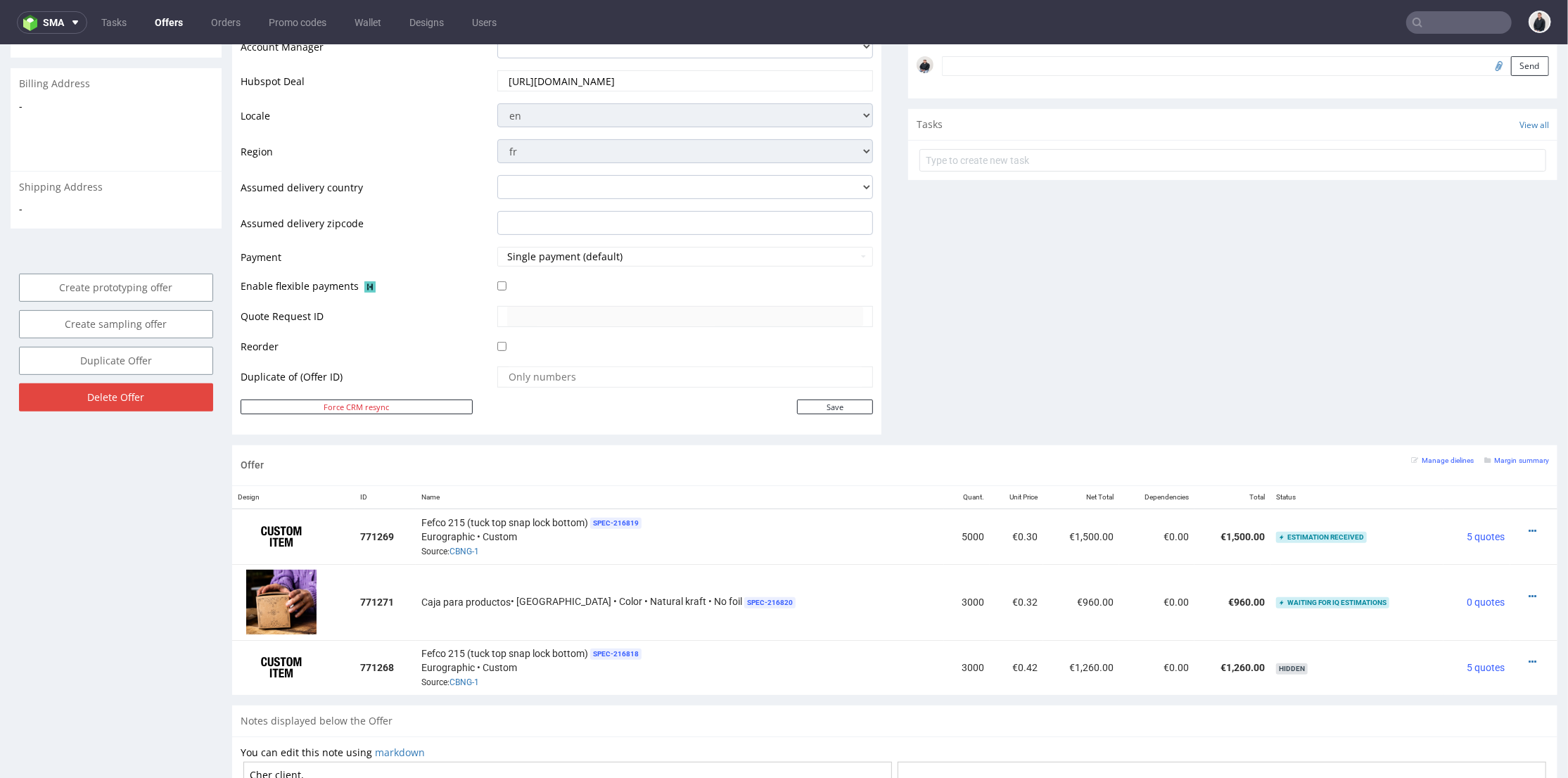
scroll to position [0, 0]
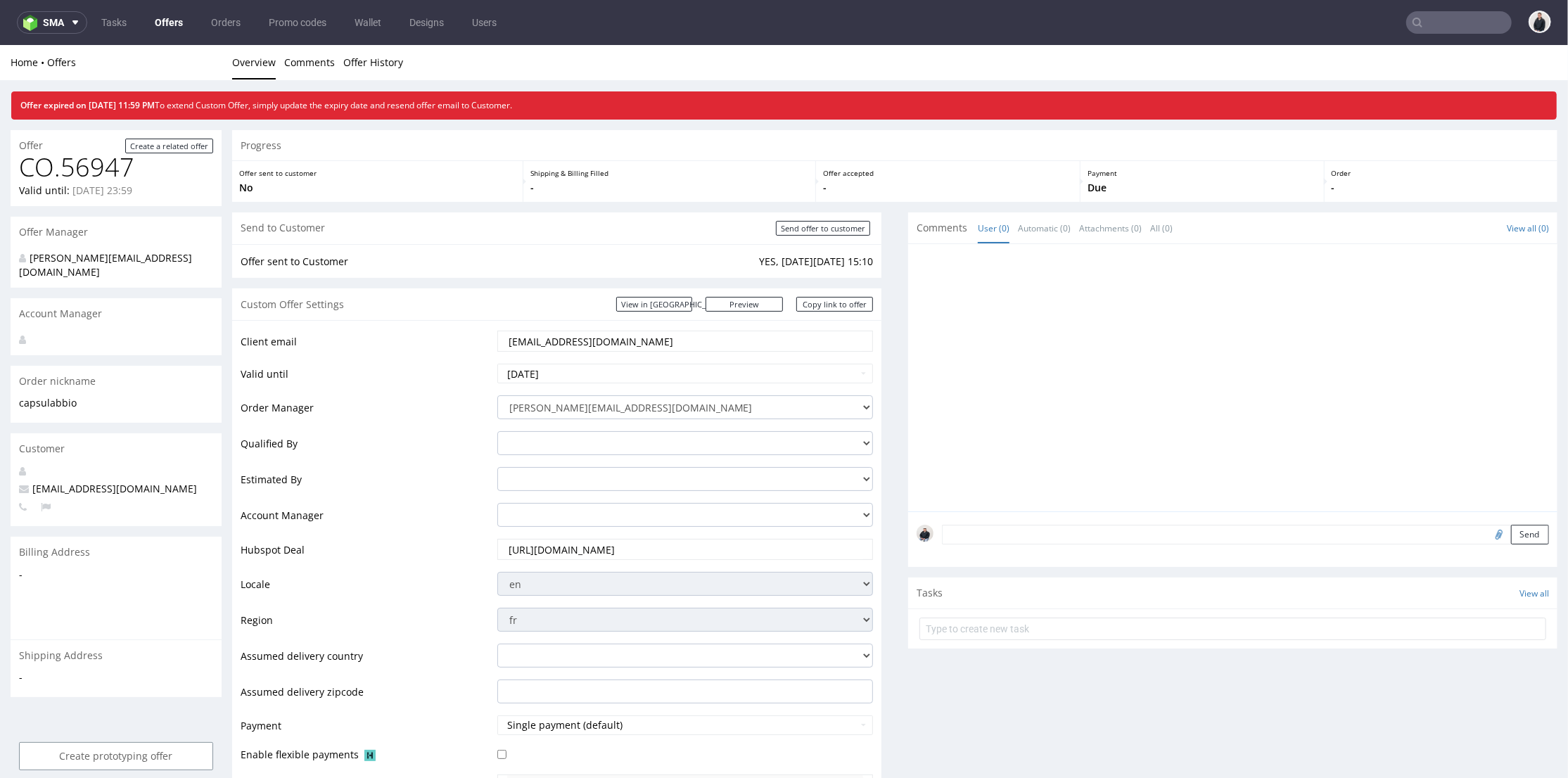
click at [654, 548] on input "https://app-eu1.hubspot.com/contacts/25600958/record/0-3/313855884505/" at bounding box center [685, 549] width 357 height 20
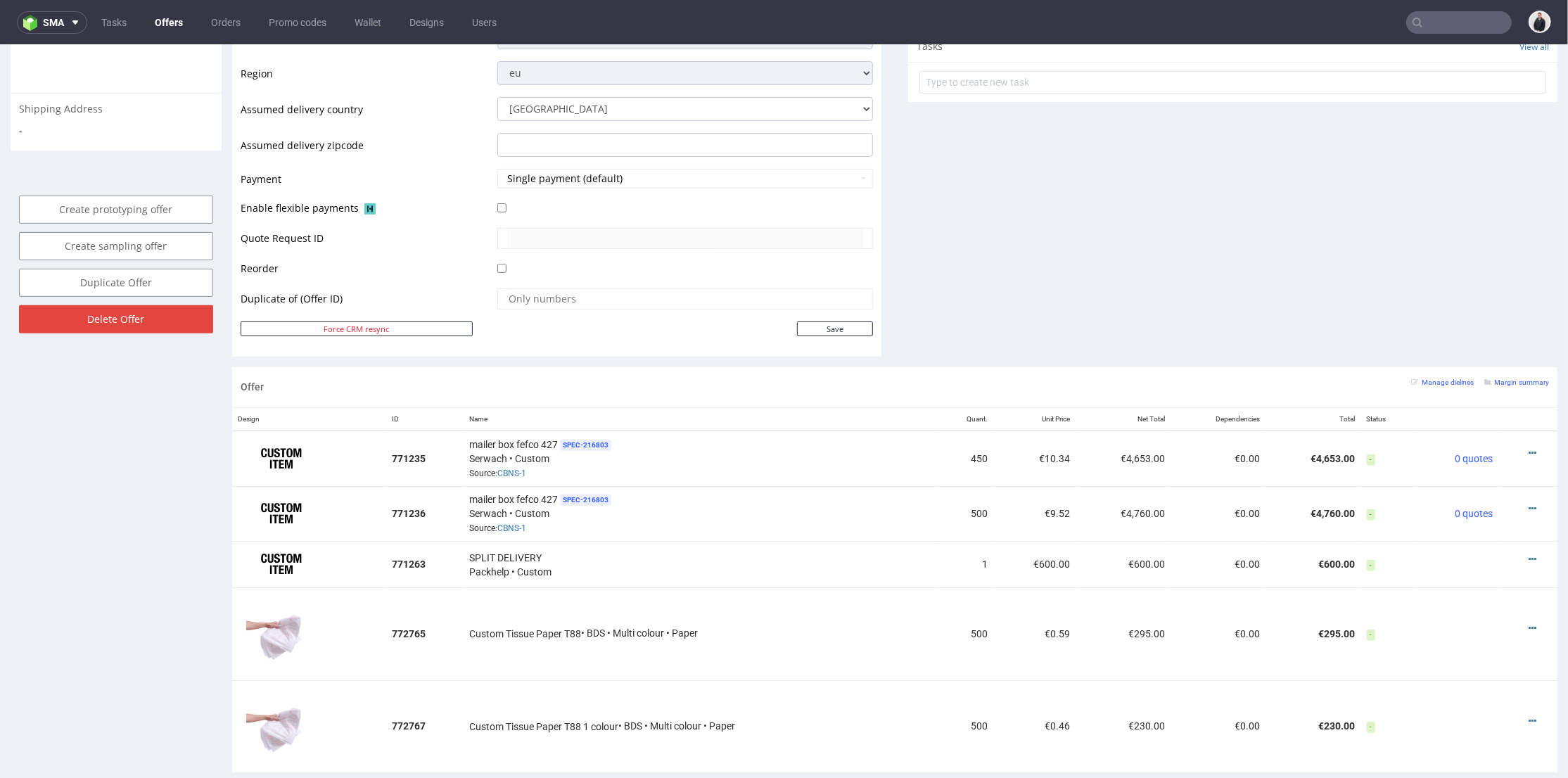
scroll to position [78, 0]
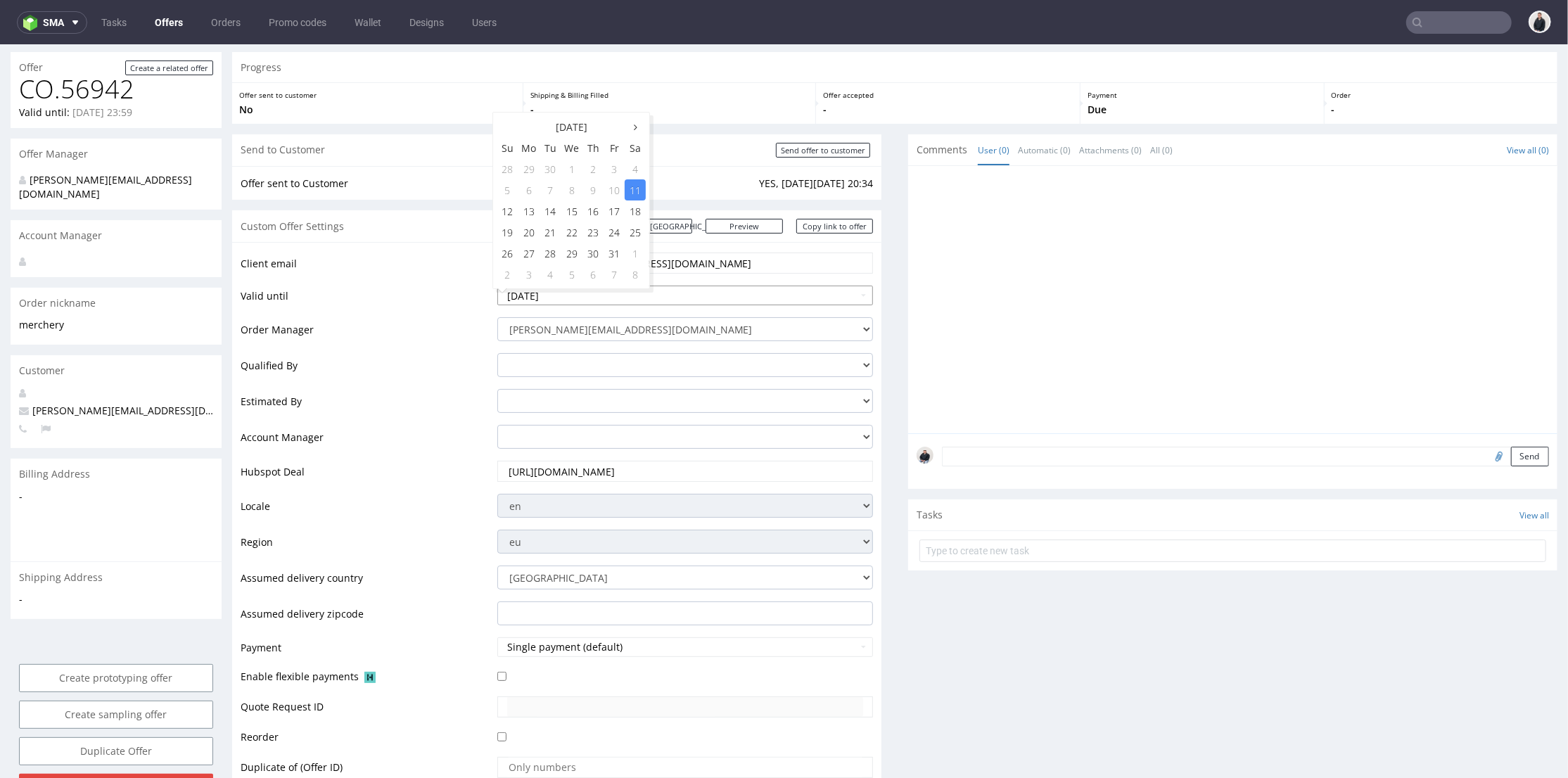
click at [622, 295] on input "[DATE]" at bounding box center [685, 295] width 377 height 20
click at [634, 211] on td "18" at bounding box center [635, 210] width 21 height 21
type input "[DATE]"
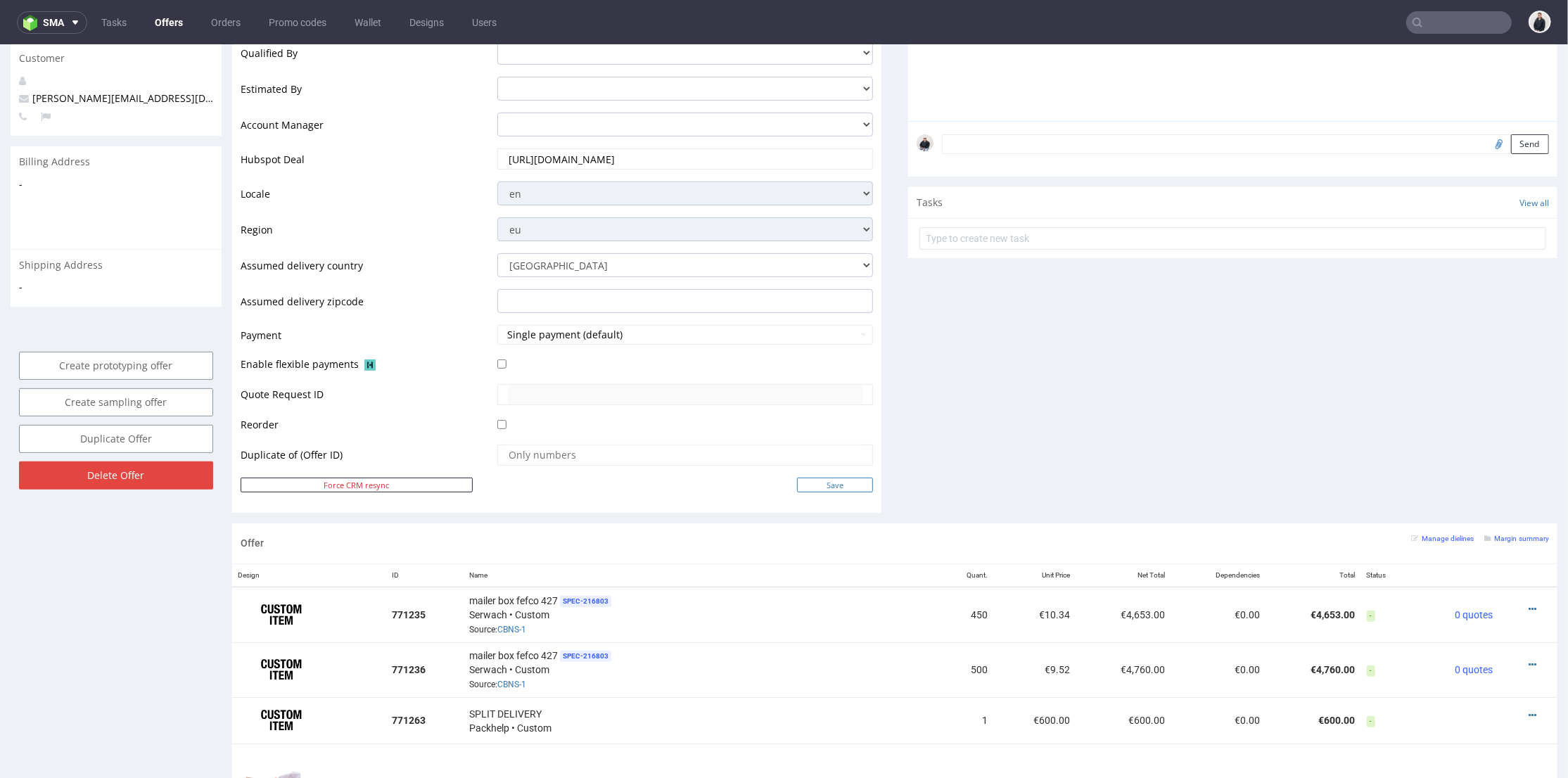
click at [824, 483] on input "Save" at bounding box center [835, 484] width 76 height 15
type input "In progress..."
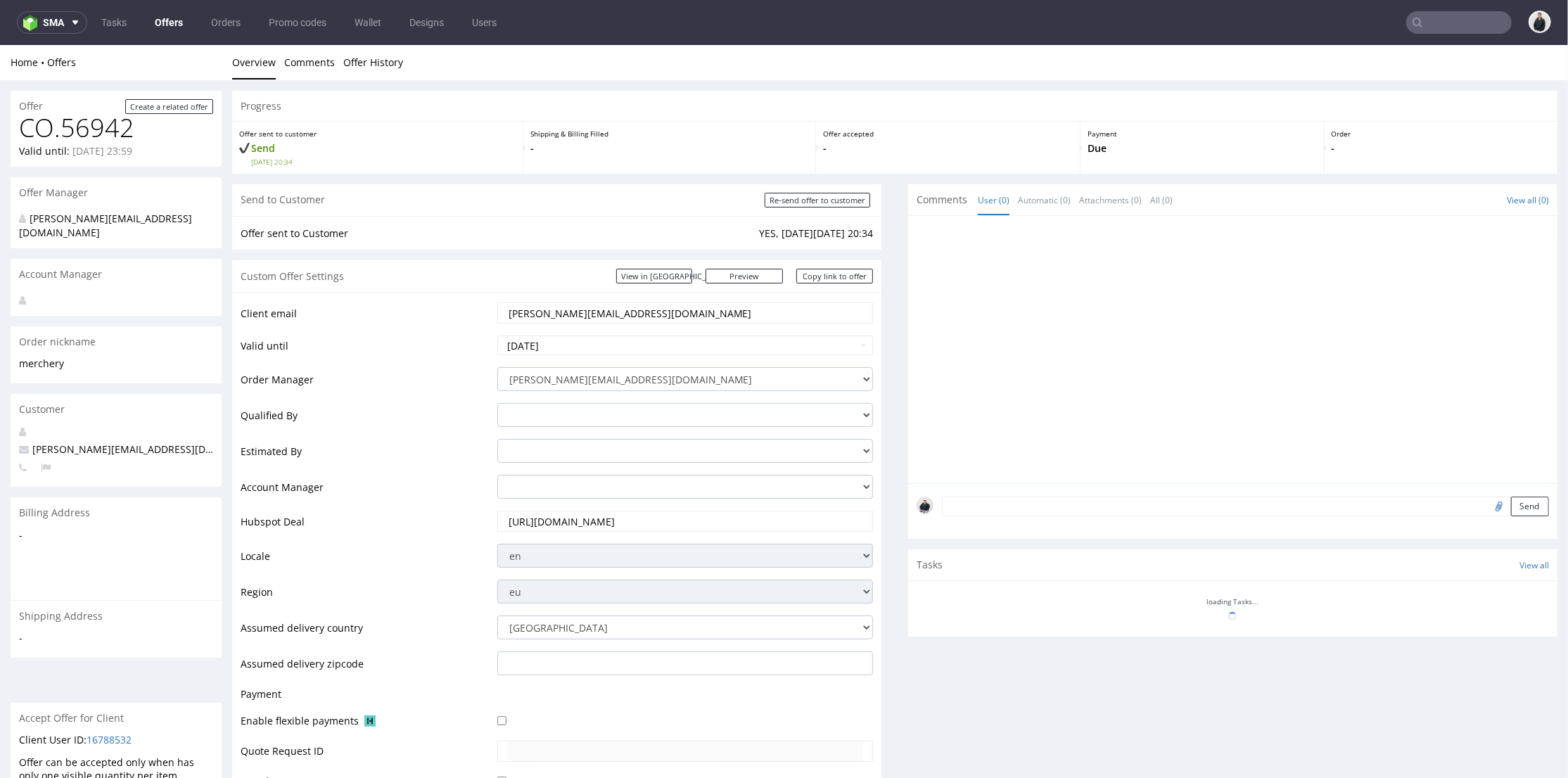
scroll to position [0, 0]
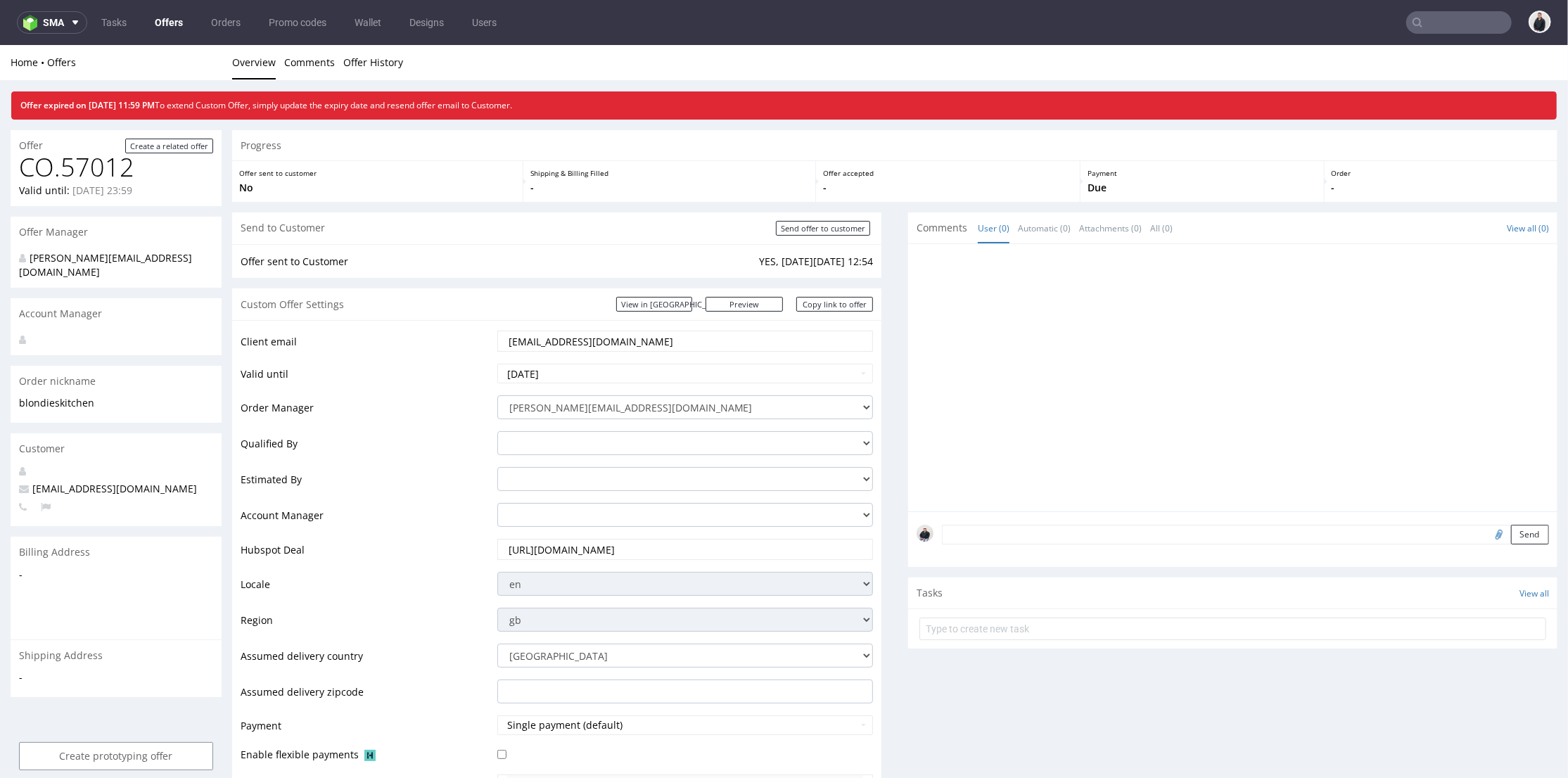
drag, startPoint x: 661, startPoint y: 339, endPoint x: 835, endPoint y: 173, distance: 240.5
click at [357, 358] on tr "Client email chelsie@blondieskitchen.co.uk" at bounding box center [557, 344] width 632 height 33
click at [443, 318] on div "Custom Offer Settings View in Hubspot Preview https://packhelp.co.uk/packhelp-p…" at bounding box center [557, 303] width 649 height 31
drag, startPoint x: 631, startPoint y: 342, endPoint x: 433, endPoint y: 332, distance: 198.3
click at [432, 332] on tr "Client email anne-sophie@happykidsbox.com" at bounding box center [557, 344] width 632 height 33
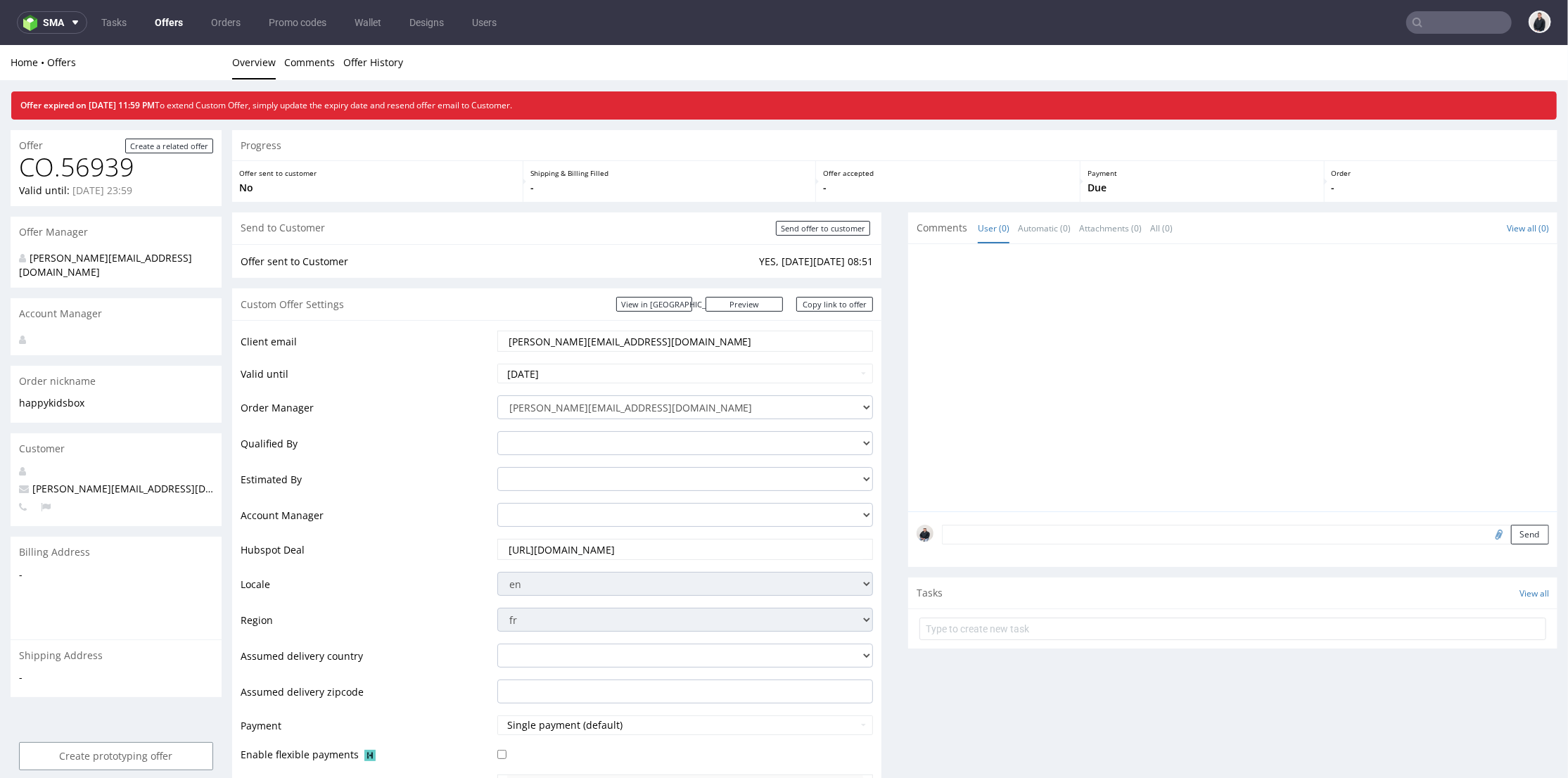
click at [672, 538] on div "https://app-eu1.hubspot.com/contacts/25600958/record/0-3/313629244602/" at bounding box center [685, 549] width 377 height 21
click at [667, 546] on input "https://app-eu1.hubspot.com/contacts/25600958/record/0-3/313629244602/" at bounding box center [685, 549] width 357 height 20
click at [604, 552] on input "[URL][DOMAIN_NAME]" at bounding box center [685, 549] width 357 height 20
click at [631, 371] on input "[DATE]" at bounding box center [685, 373] width 377 height 20
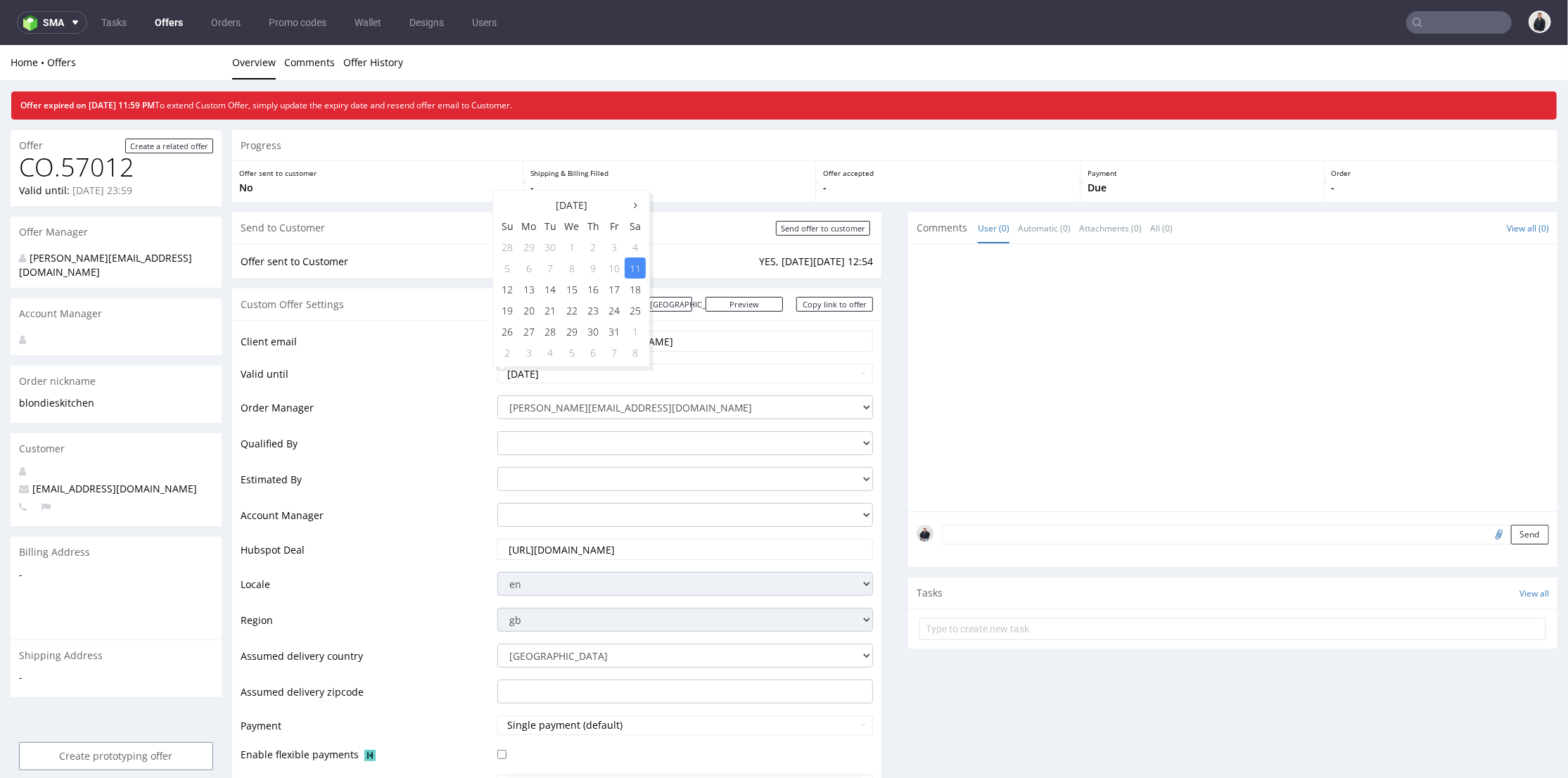
click at [589, 541] on input "https://app-eu1.hubspot.com/contacts/25600958/record/0-3/320363953363" at bounding box center [685, 549] width 357 height 20
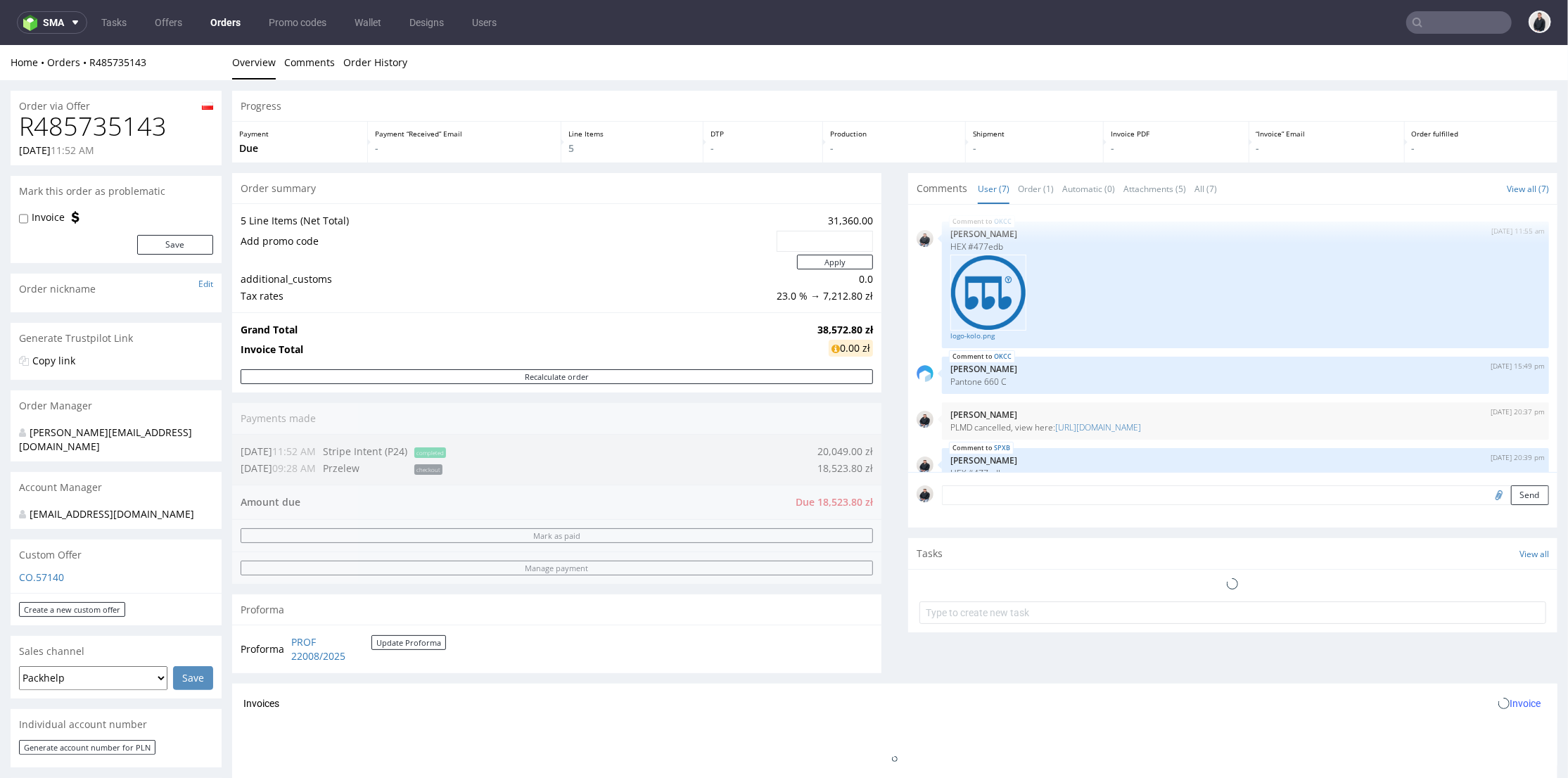
scroll to position [288, 0]
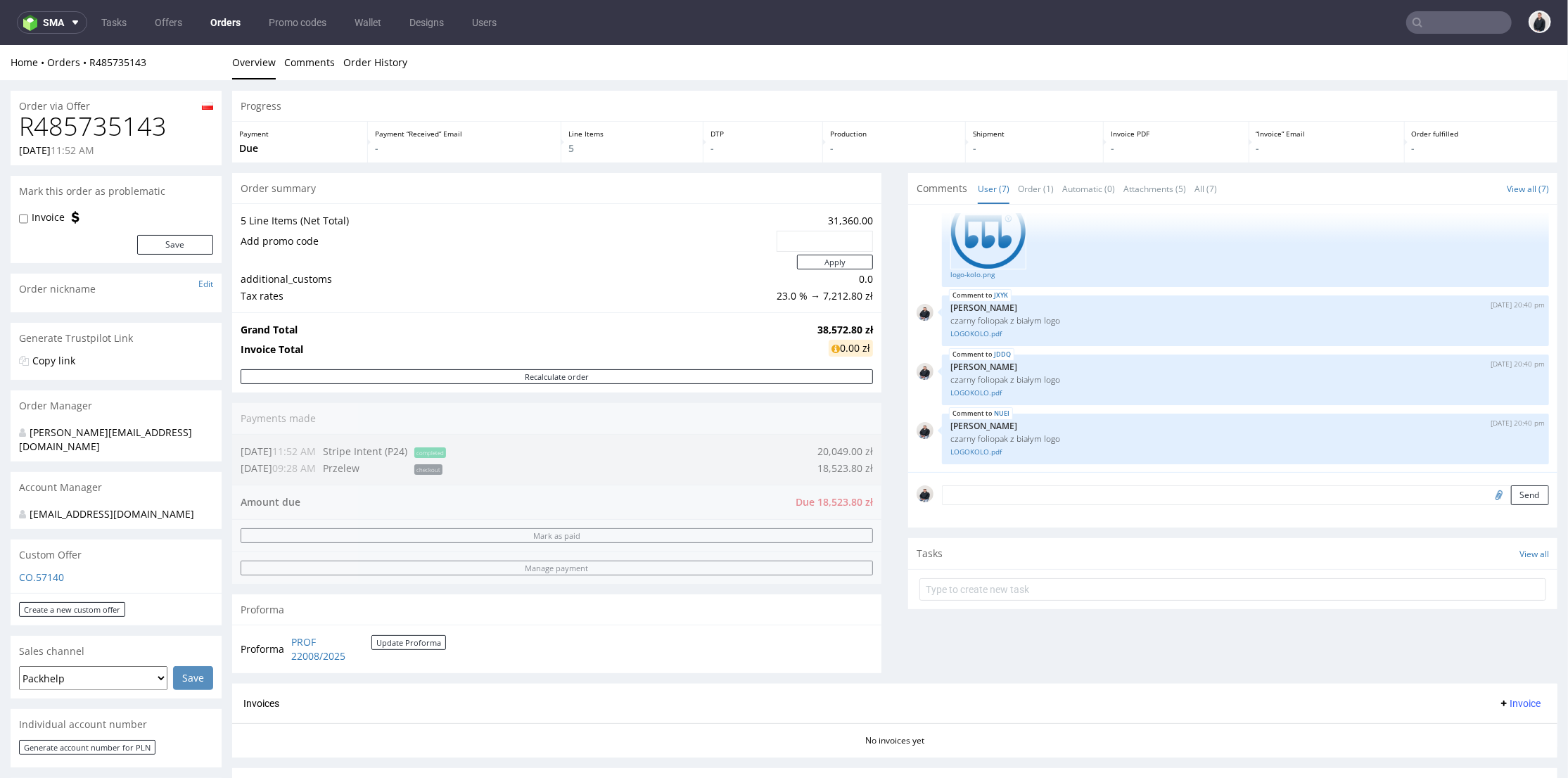
click at [818, 234] on input "text" at bounding box center [825, 241] width 77 height 20
paste input "532b466f"
click at [786, 239] on input "532b466f" at bounding box center [825, 241] width 77 height 20
type input "532b466f"
click at [825, 266] on button "Apply" at bounding box center [835, 261] width 76 height 15
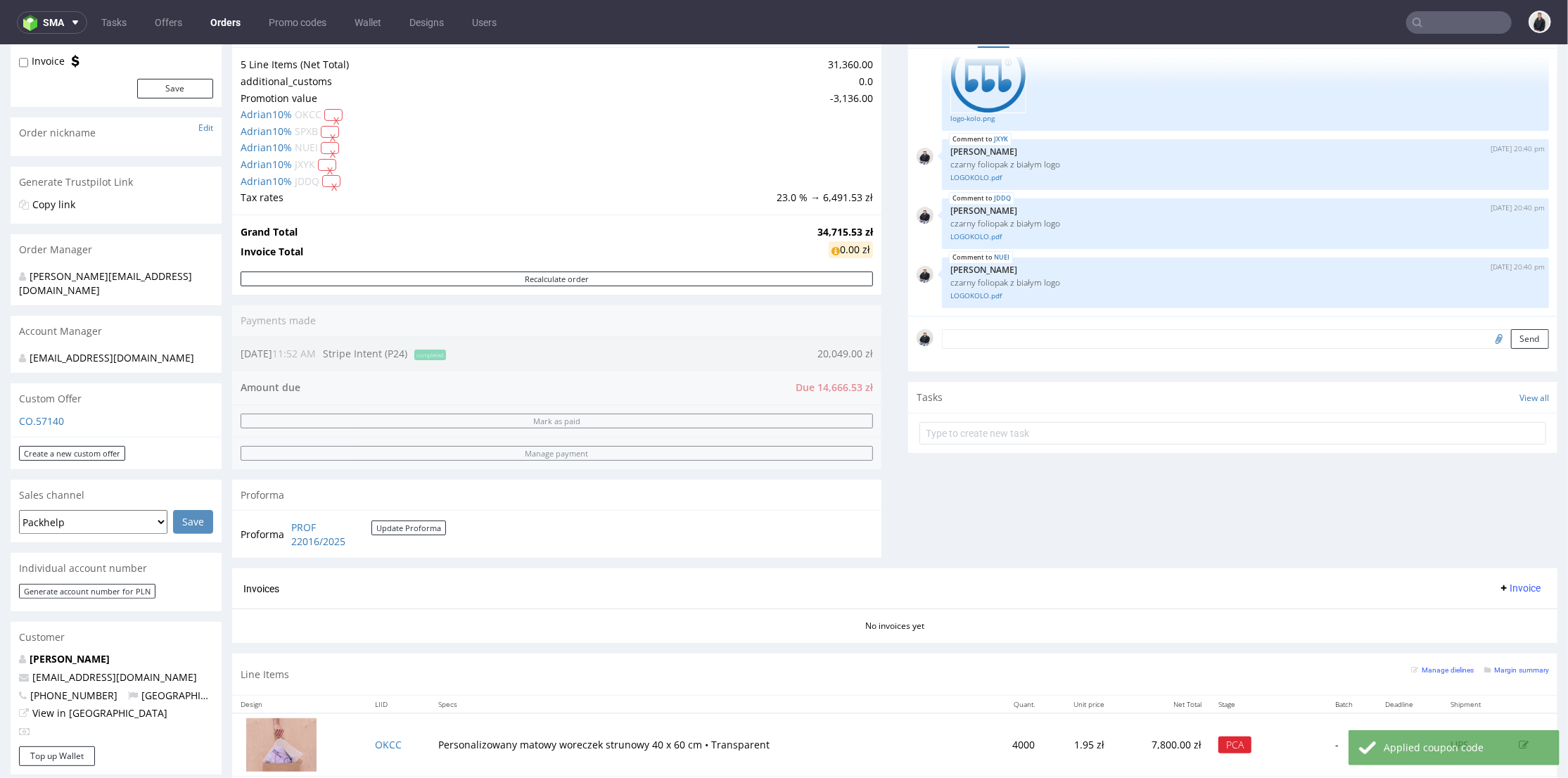
scroll to position [391, 0]
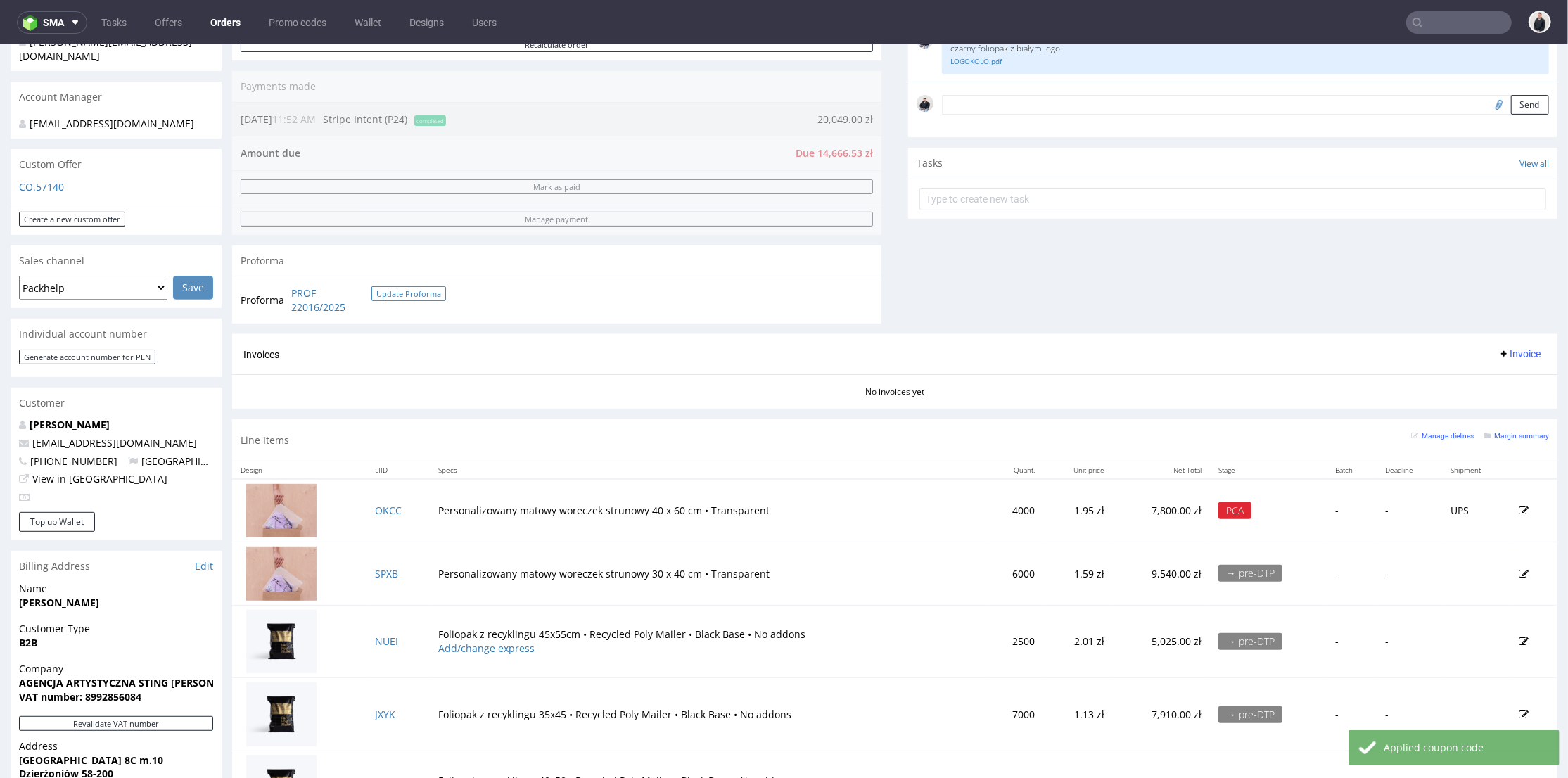
click at [427, 293] on button "Update Proforma" at bounding box center [408, 292] width 74 height 15
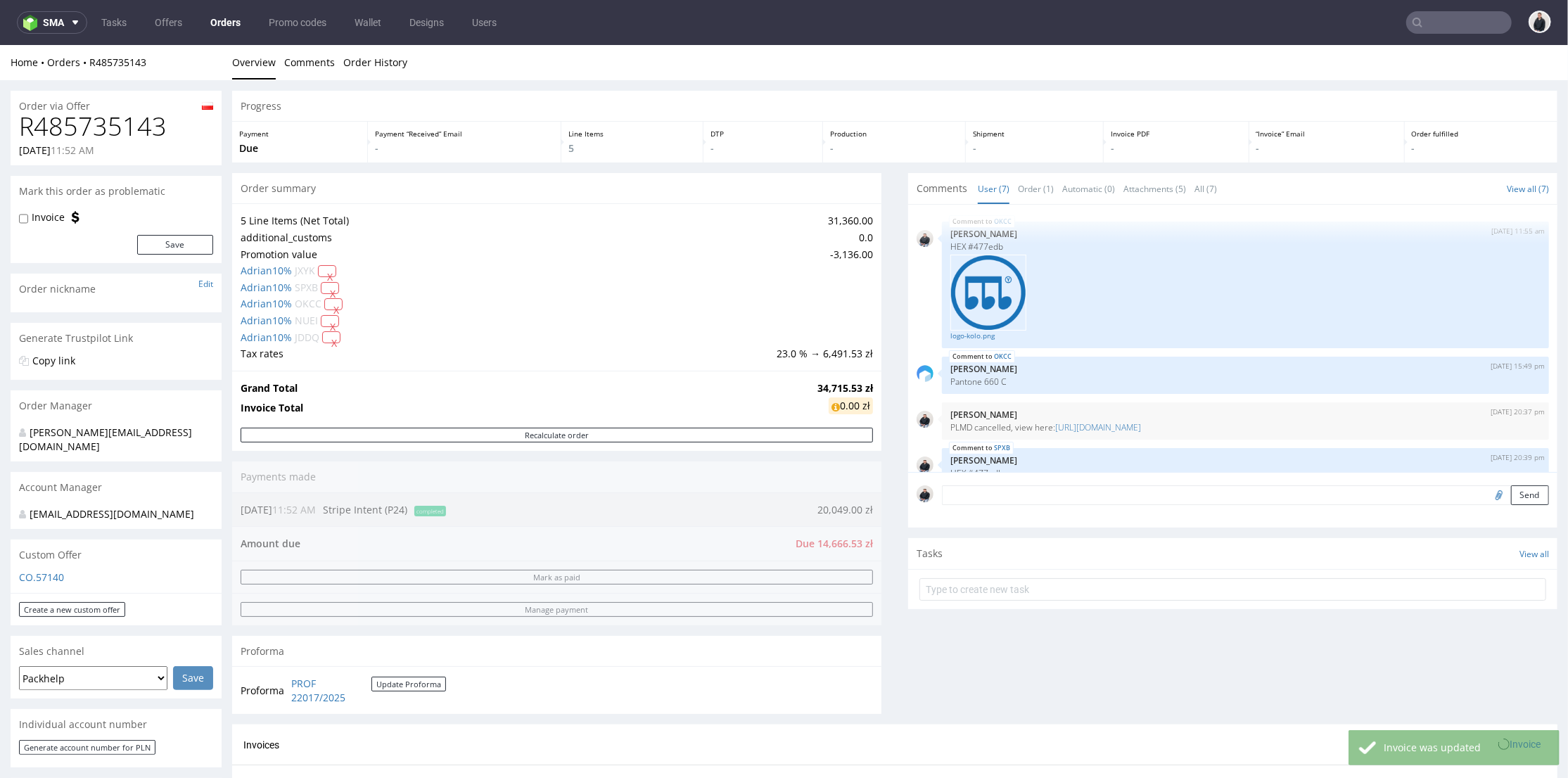
scroll to position [288, 0]
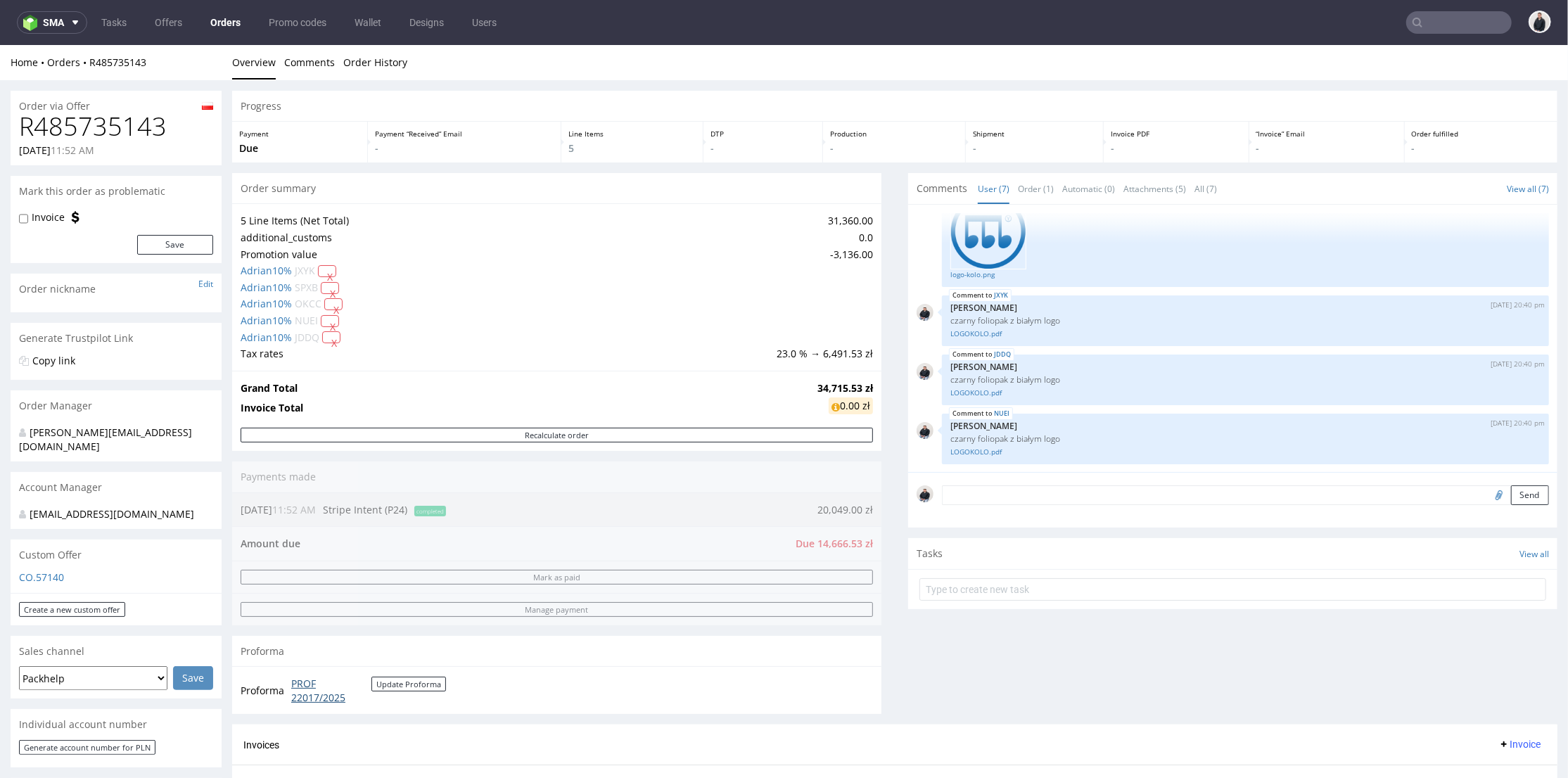
click at [304, 698] on link "PROF 22017/2025" at bounding box center [331, 690] width 81 height 28
